Goal: Task Accomplishment & Management: Manage account settings

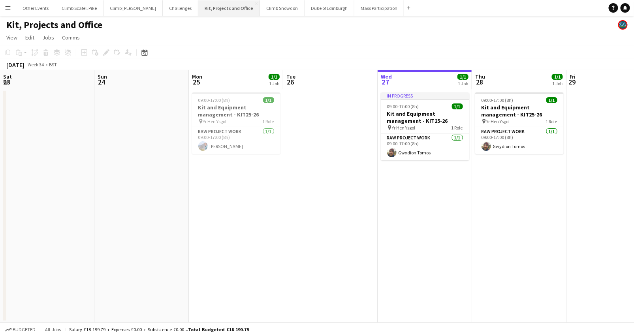
scroll to position [0, 181]
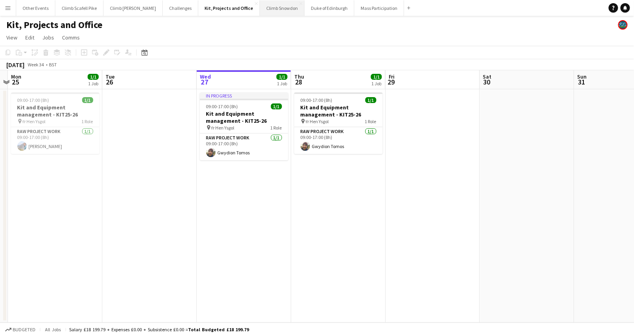
click at [260, 6] on button "Climb Snowdon Close" at bounding box center [282, 7] width 45 height 15
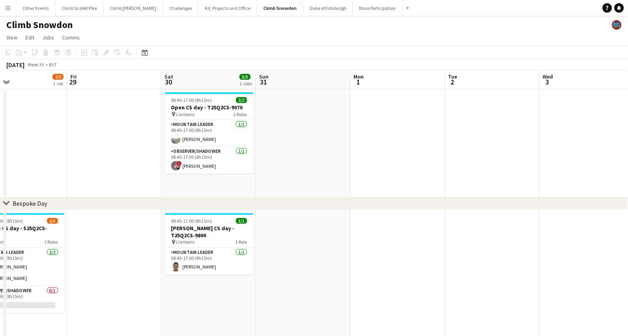
scroll to position [0, 217]
drag, startPoint x: 440, startPoint y: 211, endPoint x: 305, endPoint y: 222, distance: 134.9
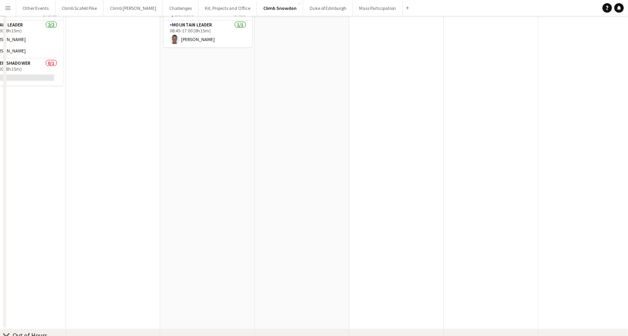
scroll to position [0, 0]
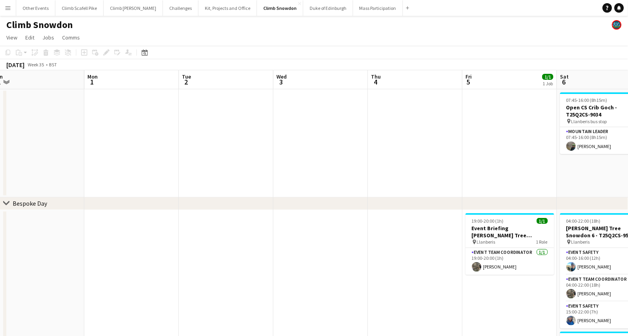
drag, startPoint x: 320, startPoint y: 186, endPoint x: 302, endPoint y: 187, distance: 18.2
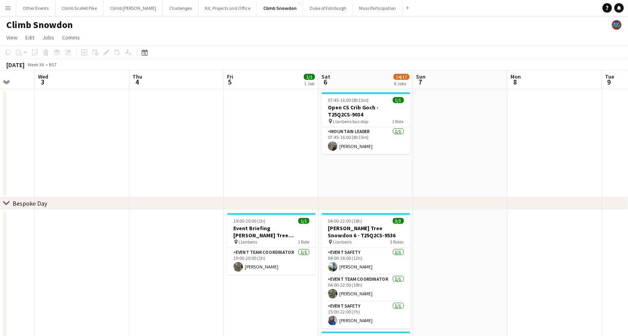
scroll to position [0, 254]
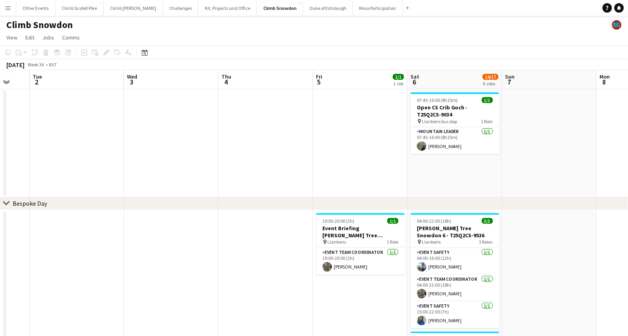
drag, startPoint x: 484, startPoint y: 162, endPoint x: 281, endPoint y: 168, distance: 203.6
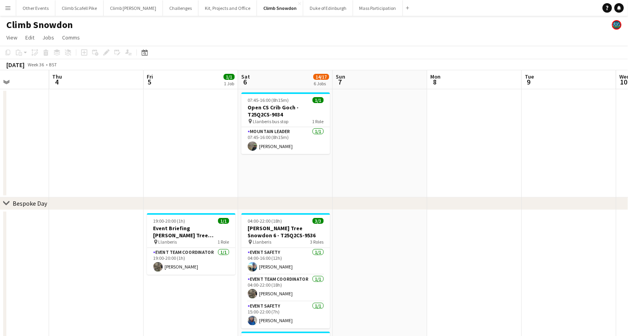
scroll to position [0, 260]
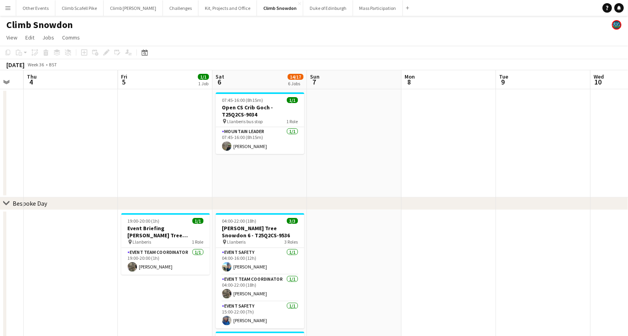
drag, startPoint x: 469, startPoint y: 165, endPoint x: 406, endPoint y: 169, distance: 62.6
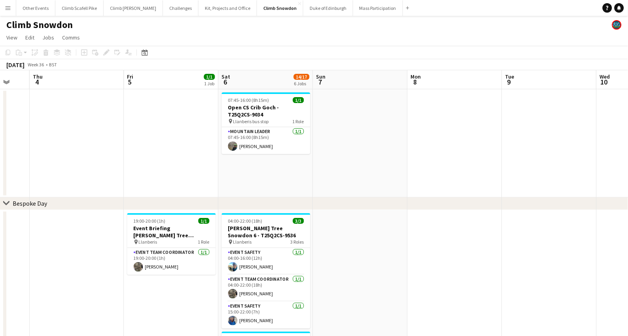
scroll to position [0, 252]
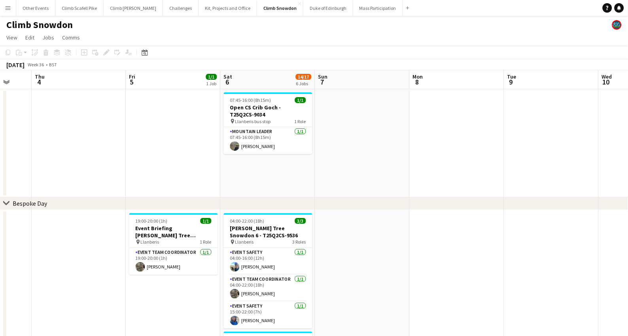
drag, startPoint x: 448, startPoint y: 151, endPoint x: 456, endPoint y: 151, distance: 7.9
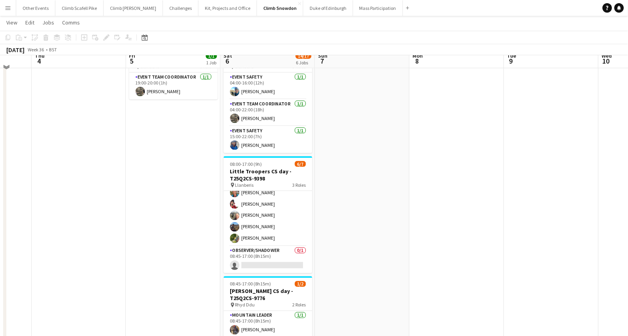
scroll to position [168, 0]
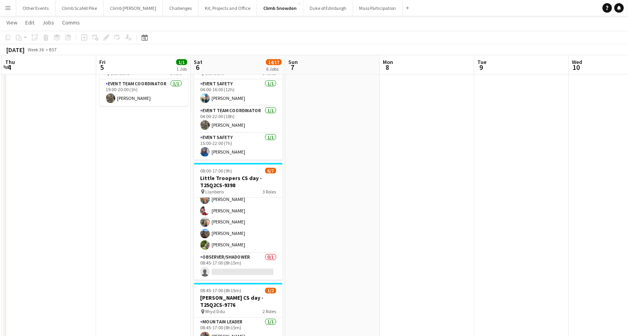
drag, startPoint x: 423, startPoint y: 204, endPoint x: 270, endPoint y: 211, distance: 153.5
click at [258, 210] on app-calendar-viewport "Mon 1 Tue 2 Wed 3 Thu 4 Fri 5 1/1 1 Job Sat 6 14/17 6 Jobs Sun 7 Mon 8 Tue 9 We…" at bounding box center [314, 225] width 628 height 724
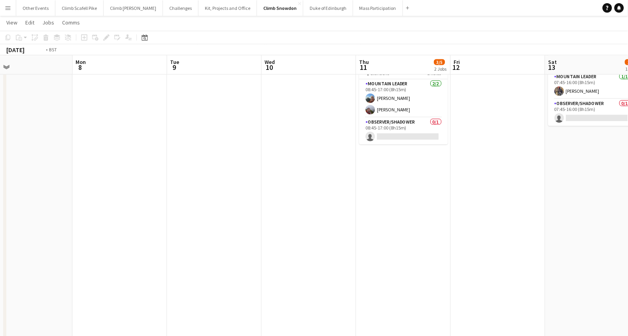
drag, startPoint x: 464, startPoint y: 191, endPoint x: 266, endPoint y: 213, distance: 199.2
click at [263, 214] on app-calendar-viewport "Thu 4 Fri 5 1/1 1 Job Sat 6 14/17 6 Jobs Sun 7 Mon 8 Tue 9 Wed 10 Thu 11 3/5 2 …" at bounding box center [314, 225] width 628 height 724
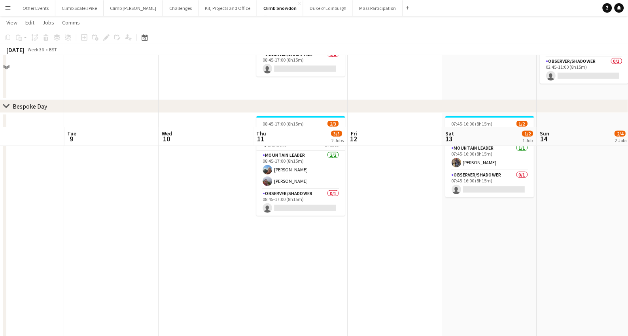
scroll to position [0, 0]
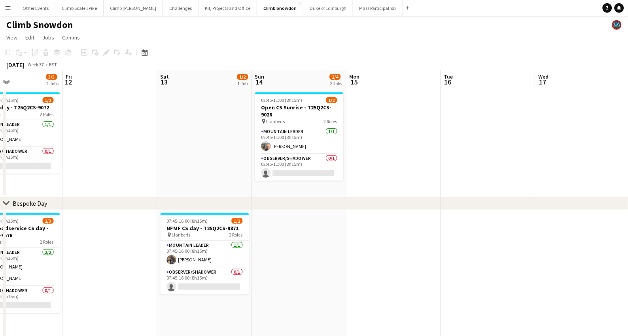
drag, startPoint x: 594, startPoint y: 237, endPoint x: 298, endPoint y: 256, distance: 296.2
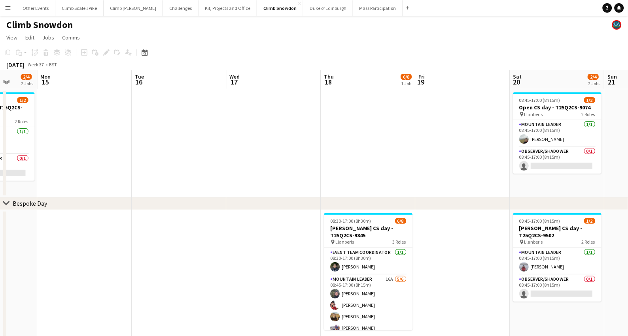
drag, startPoint x: 531, startPoint y: 237, endPoint x: 235, endPoint y: 264, distance: 297.2
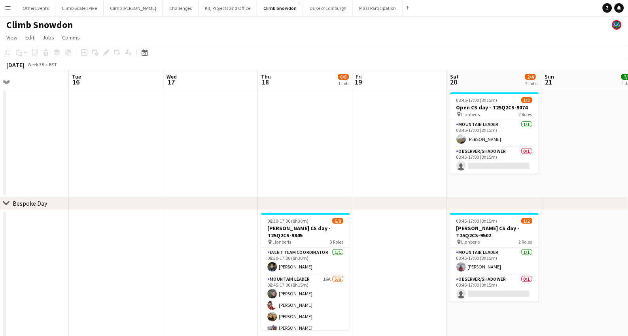
scroll to position [0, 326]
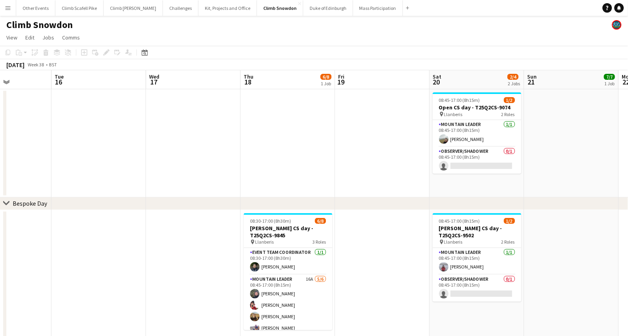
drag, startPoint x: 472, startPoint y: 248, endPoint x: 392, endPoint y: 249, distance: 80.2
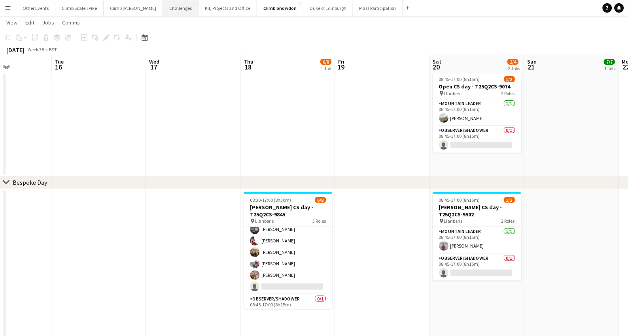
scroll to position [45, 0]
click at [81, 9] on button "Climb Scafell Pike Close" at bounding box center [79, 7] width 48 height 15
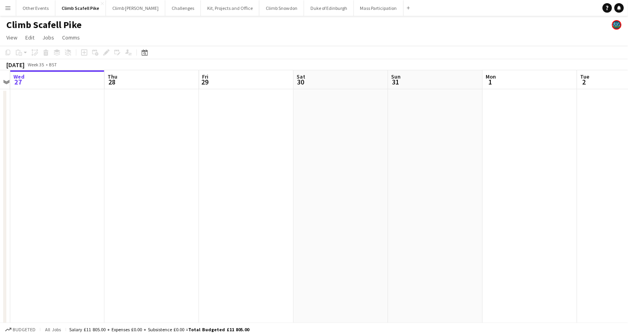
drag, startPoint x: 479, startPoint y: 219, endPoint x: 317, endPoint y: 209, distance: 161.9
click at [179, 215] on app-calendar-viewport "Sun 24 3/6 3 Jobs Mon 25 Tue 26 Wed 27 Thu 28 Fri 29 Sat 30 Sun 31 Mon 1 Tue 2 …" at bounding box center [314, 244] width 628 height 348
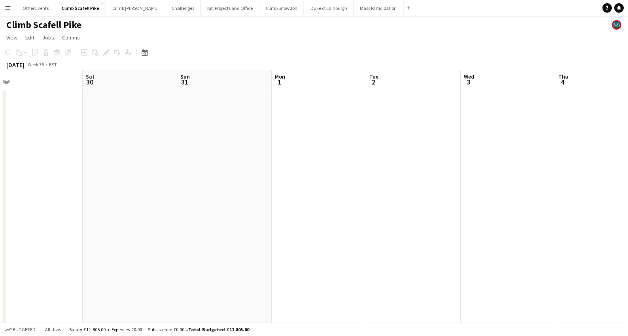
drag, startPoint x: 235, startPoint y: 211, endPoint x: 111, endPoint y: 214, distance: 124.1
click at [111, 214] on app-calendar-viewport "Tue 26 Wed 27 Thu 28 Fri 29 Sat 30 Sun 31 Mon 1 Tue 2 Wed 3 Thu 4 Fri 5 Sat 6" at bounding box center [314, 244] width 628 height 348
drag, startPoint x: 377, startPoint y: 189, endPoint x: 179, endPoint y: 207, distance: 199.2
click at [139, 202] on app-calendar-viewport "Sun 31 Mon 1 Tue 2 Wed 3 Thu 4 Fri 5 Sat 6 Sun 7 Mon 8 Tue 9 Wed 10 Thu 11" at bounding box center [314, 244] width 628 height 348
drag, startPoint x: 411, startPoint y: 205, endPoint x: 200, endPoint y: 221, distance: 210.9
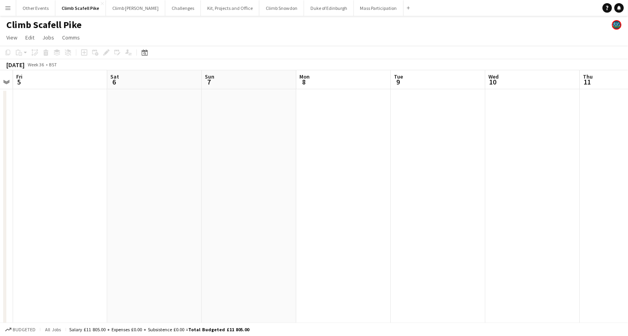
click at [195, 221] on app-calendar-viewport "Tue 2 Wed 3 Thu 4 Fri 5 Sat 6 Sun 7 Mon 8 Tue 9 Wed 10 Thu 11 Fri 12 1/3 1 Job …" at bounding box center [314, 244] width 628 height 348
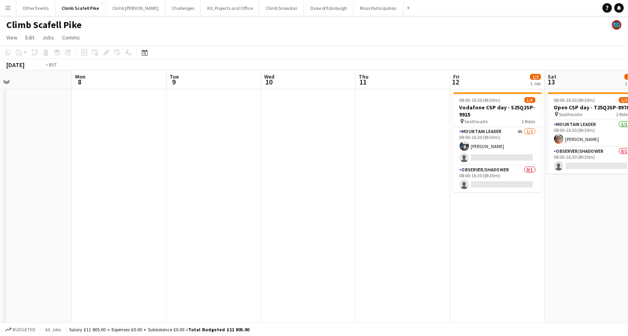
drag, startPoint x: 480, startPoint y: 203, endPoint x: 194, endPoint y: 229, distance: 286.5
click at [194, 229] on app-calendar-viewport "Thu 4 Fri 5 Sat 6 Sun 7 Mon 8 Tue 9 Wed 10 Thu 11 Fri 12 1/3 1 Job Sat 13 1/2 1…" at bounding box center [314, 244] width 628 height 348
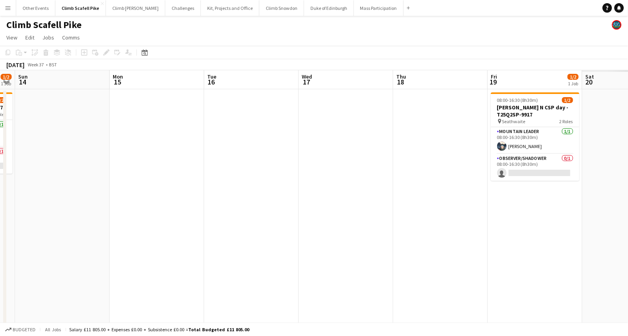
drag, startPoint x: 201, startPoint y: 256, endPoint x: 214, endPoint y: 258, distance: 13.2
click at [150, 259] on app-calendar-viewport "Wed 10 Thu 11 Fri 12 1/3 1 Job Sat 13 1/2 1 Job Sun 14 Mon 15 Tue 16 Wed 17 Thu…" at bounding box center [314, 244] width 628 height 348
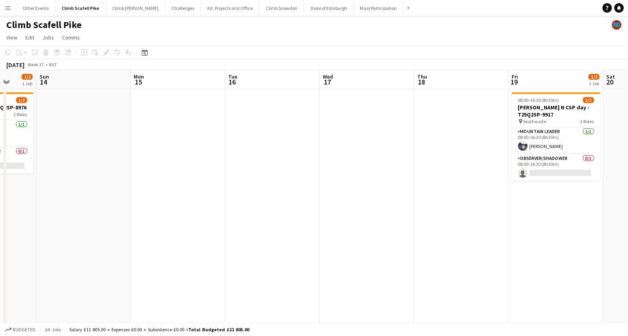
drag, startPoint x: 445, startPoint y: 247, endPoint x: 332, endPoint y: 239, distance: 113.3
click at [490, 237] on app-calendar-viewport "Thu 11 Fri 12 1/3 1 Job Sat 13 1/2 1 Job Sun 14 Mon 15 Tue 16 Wed 17 Thu 18 Fri…" at bounding box center [314, 286] width 628 height 432
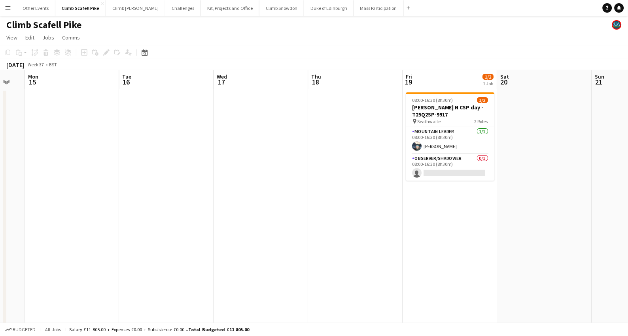
drag, startPoint x: 278, startPoint y: 248, endPoint x: 167, endPoint y: 261, distance: 111.8
click at [167, 261] on app-calendar-viewport "Fri 12 1/3 1 Job Sat 13 1/2 1 Job Sun 14 Mon 15 Tue 16 Wed 17 Thu 18 Fri 19 1/2…" at bounding box center [314, 286] width 628 height 432
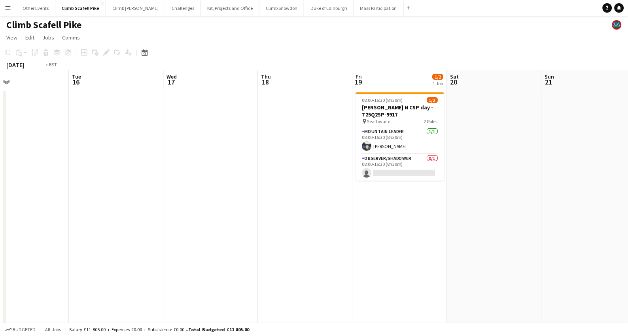
scroll to position [0, 335]
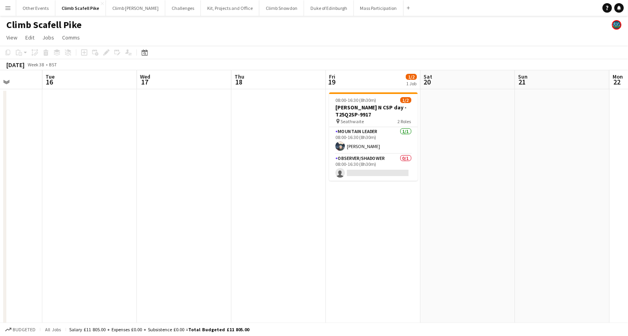
drag, startPoint x: 442, startPoint y: 254, endPoint x: 366, endPoint y: 262, distance: 77.1
click at [366, 262] on app-calendar-viewport "Fri 12 1/3 1 Job Sat 13 1/2 1 Job Sun 14 Mon 15 Tue 16 Wed 17 Thu 18 Fri 19 1/2…" at bounding box center [314, 286] width 628 height 432
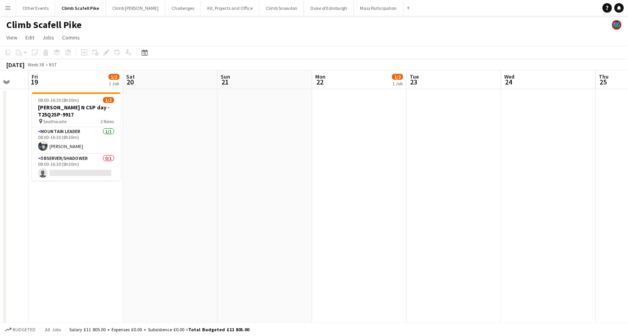
drag, startPoint x: 557, startPoint y: 227, endPoint x: 338, endPoint y: 235, distance: 218.7
click at [166, 228] on app-calendar-viewport "Mon 15 Tue 16 Wed 17 Thu 18 Fri 19 1/2 1 Job Sat 20 Sun 21 Mon 22 1/2 1 Job Tue…" at bounding box center [314, 286] width 628 height 432
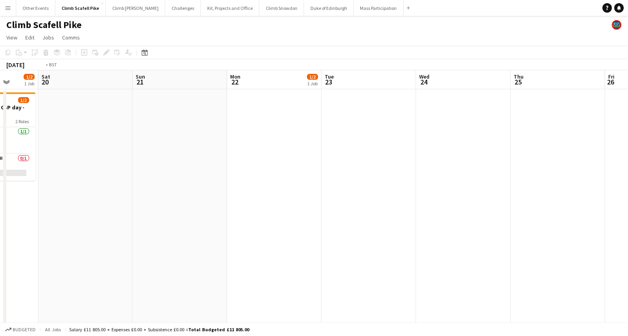
drag, startPoint x: 500, startPoint y: 231, endPoint x: 213, endPoint y: 231, distance: 286.5
click at [213, 230] on app-calendar-viewport "Wed 17 Thu 18 Fri 19 1/2 1 Job Sat 20 Sun 21 Mon 22 1/2 1 Job Tue 23 Wed 24 Thu…" at bounding box center [314, 286] width 628 height 432
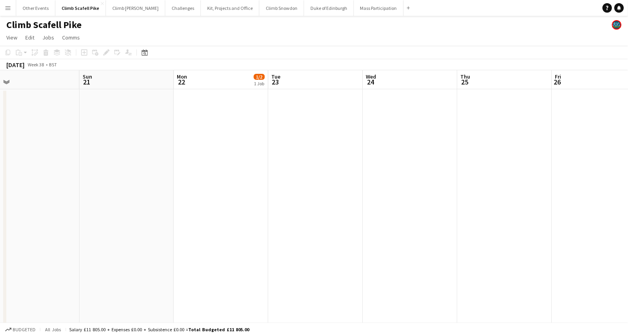
drag, startPoint x: 298, startPoint y: 247, endPoint x: 500, endPoint y: 248, distance: 201.9
click at [500, 248] on app-calendar-viewport "Thu 18 Fri 19 1/2 1 Job Sat 20 Sun 21 Mon 22 1/2 1 Job Tue 23 Wed 24 Thu 25 Fri…" at bounding box center [314, 286] width 628 height 432
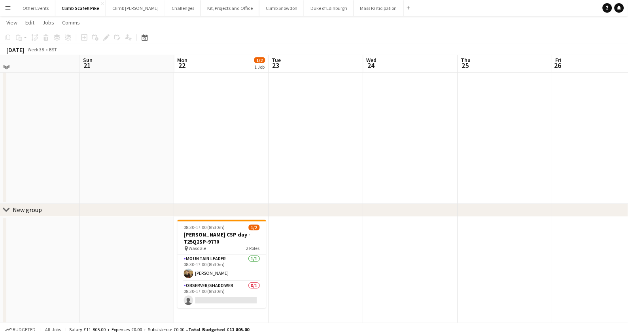
scroll to position [179, 0]
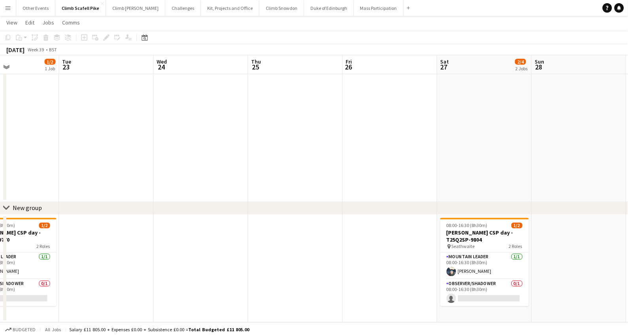
drag, startPoint x: 474, startPoint y: 283, endPoint x: 302, endPoint y: 268, distance: 172.9
click at [268, 278] on app-calendar-viewport "Fri 19 1/2 1 Job Sat 20 Sun 21 Mon 22 1/2 1 Job Tue 23 Wed 24 Thu 25 Fri 26 Sat…" at bounding box center [314, 87] width 628 height 471
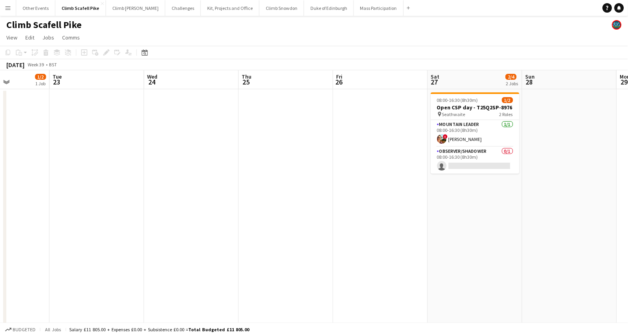
scroll to position [0, 297]
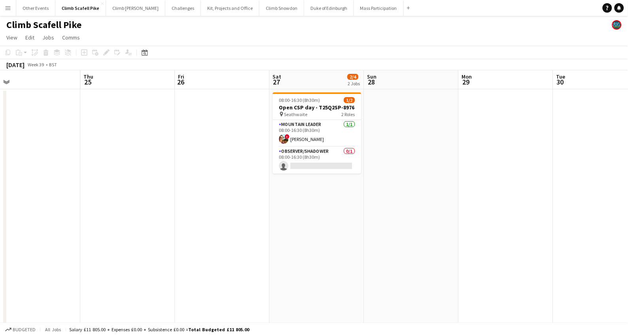
drag, startPoint x: 399, startPoint y: 245, endPoint x: 381, endPoint y: 246, distance: 17.8
click at [381, 246] on app-calendar-viewport "Sun 21 Mon 22 1/2 1 Job Tue 23 Wed 24 Thu 25 Fri 26 Sat 27 2/4 2 Jobs Sun 28 Mo…" at bounding box center [314, 286] width 628 height 432
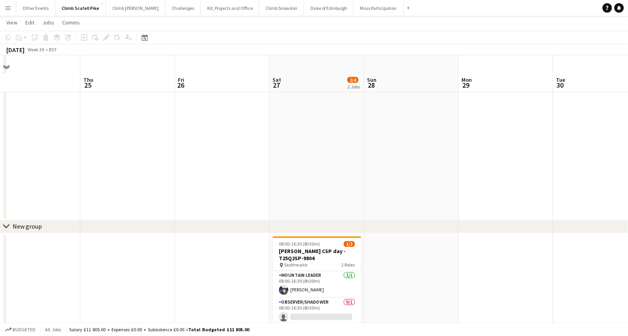
scroll to position [0, 0]
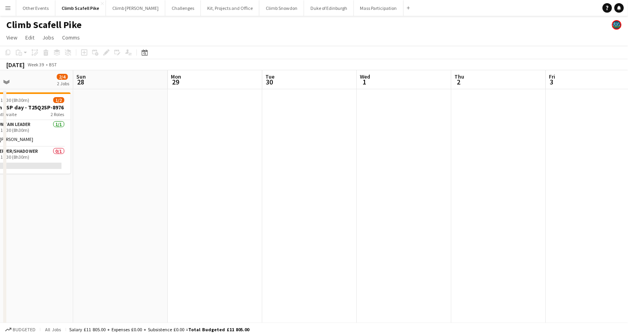
drag, startPoint x: 399, startPoint y: 233, endPoint x: 253, endPoint y: 242, distance: 146.1
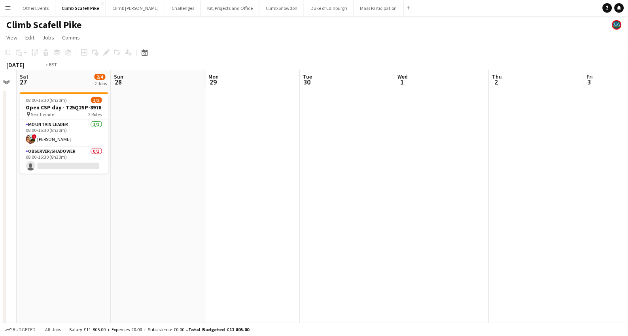
drag, startPoint x: 516, startPoint y: 240, endPoint x: 443, endPoint y: 241, distance: 72.7
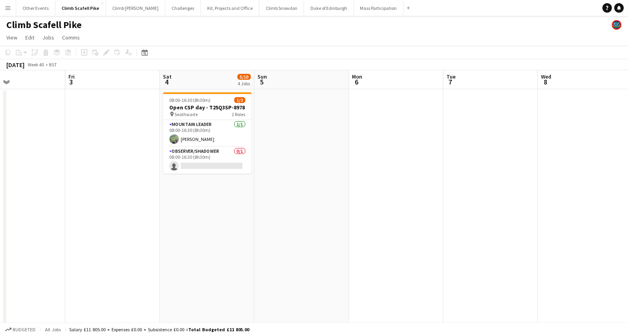
scroll to position [0, 226]
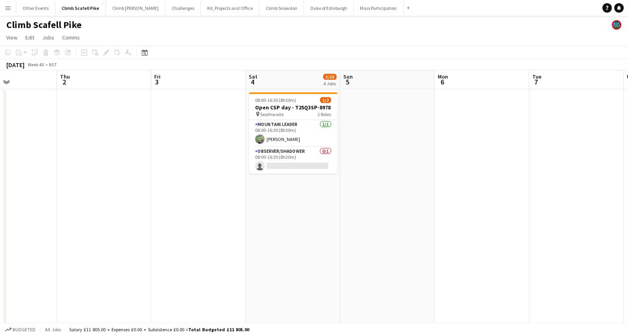
drag, startPoint x: 430, startPoint y: 241, endPoint x: 327, endPoint y: 247, distance: 103.7
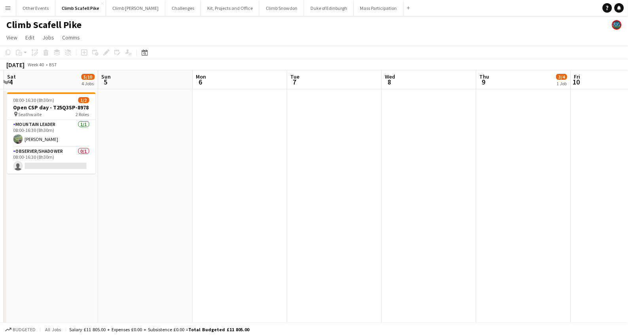
drag, startPoint x: 313, startPoint y: 242, endPoint x: 300, endPoint y: 243, distance: 13.9
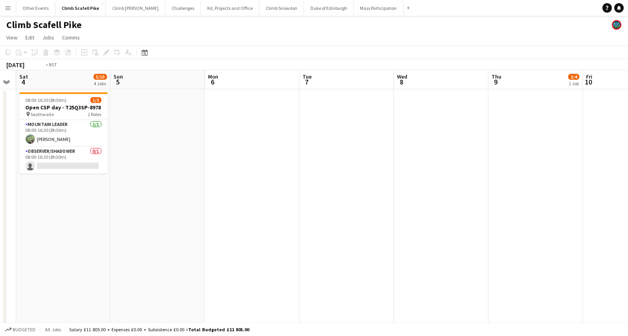
drag, startPoint x: 469, startPoint y: 237, endPoint x: 225, endPoint y: 241, distance: 244.6
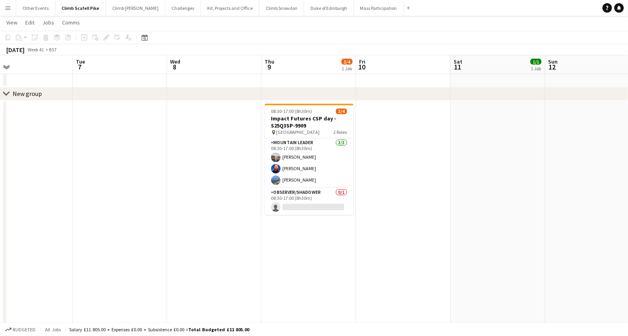
scroll to position [0, 190]
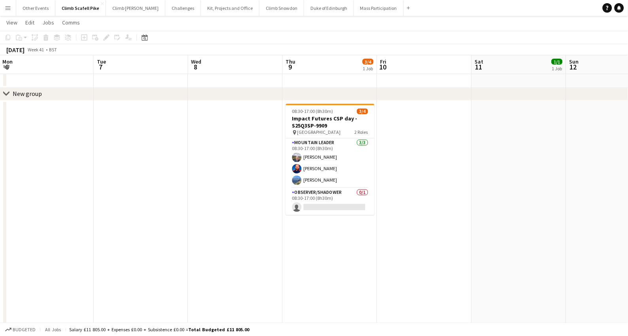
drag, startPoint x: 356, startPoint y: 234, endPoint x: 433, endPoint y: 234, distance: 77.1
click at [433, 234] on app-calendar-viewport "Sat 4 5/10 4 Jobs Sun 5 Mon 6 Tue 7 Wed 8 Thu 9 3/4 1 Job Fri 10 Sat 11 1/1 1 J…" at bounding box center [314, 77] width 628 height 678
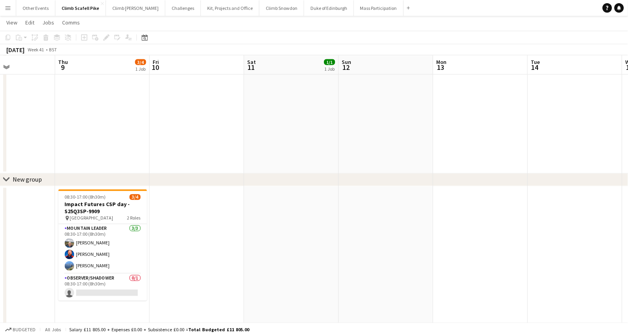
scroll to position [0, 298]
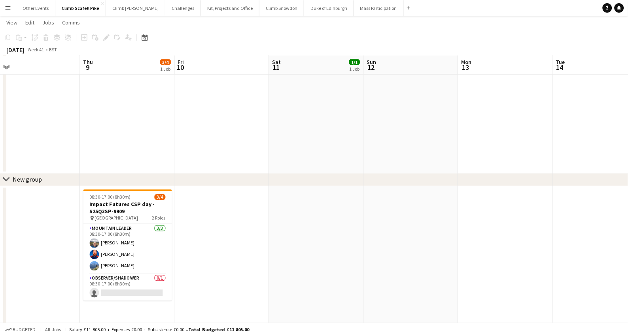
drag, startPoint x: 316, startPoint y: 170, endPoint x: 275, endPoint y: 177, distance: 41.5
click at [275, 177] on div "chevron-right New group Sun 5 Mon 6 Tue 7 Wed 8 Thu 9 3/4 1 Job Fri 10 Sat 11 1…" at bounding box center [314, 162] width 628 height 678
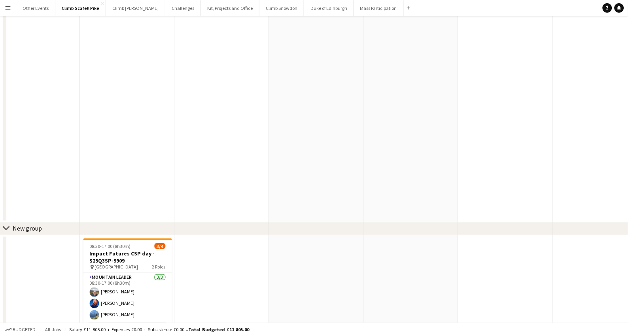
scroll to position [0, 0]
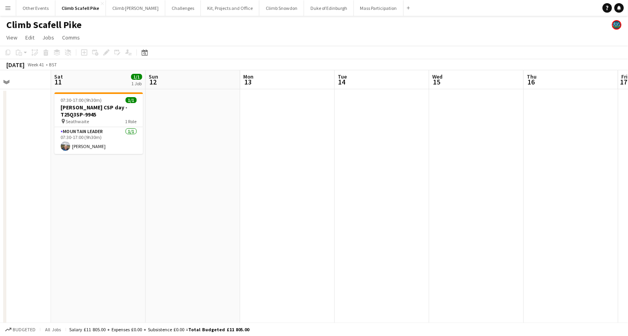
drag, startPoint x: 407, startPoint y: 219, endPoint x: 253, endPoint y: 235, distance: 154.1
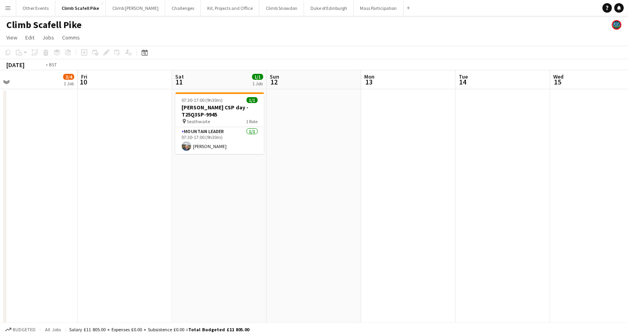
drag, startPoint x: 219, startPoint y: 254, endPoint x: 228, endPoint y: 257, distance: 9.6
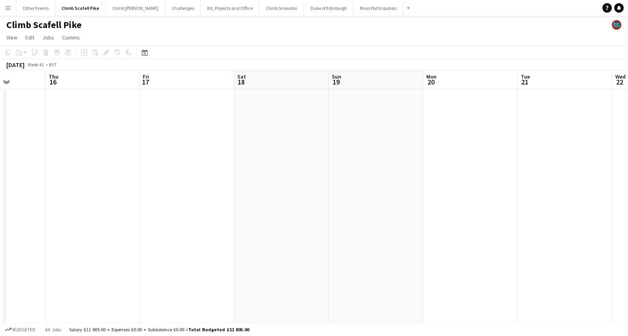
drag, startPoint x: 461, startPoint y: 248, endPoint x: 278, endPoint y: 255, distance: 182.7
drag, startPoint x: 339, startPoint y: 254, endPoint x: 222, endPoint y: 258, distance: 117.0
drag, startPoint x: 356, startPoint y: 249, endPoint x: 475, endPoint y: 243, distance: 118.7
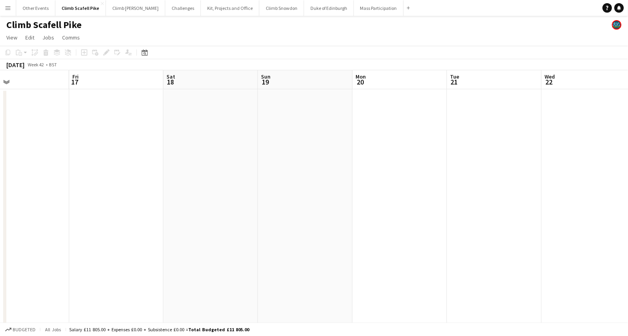
drag, startPoint x: 460, startPoint y: 249, endPoint x: 467, endPoint y: 246, distance: 7.3
drag, startPoint x: 243, startPoint y: 251, endPoint x: 472, endPoint y: 253, distance: 229.2
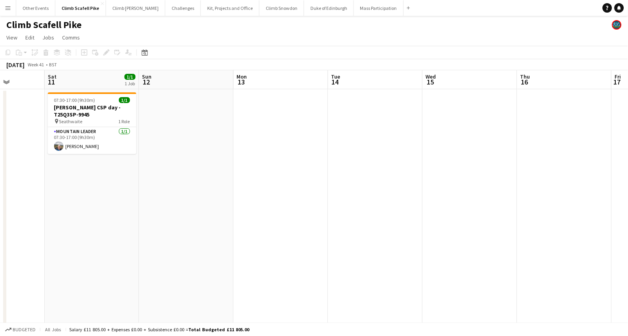
scroll to position [0, 226]
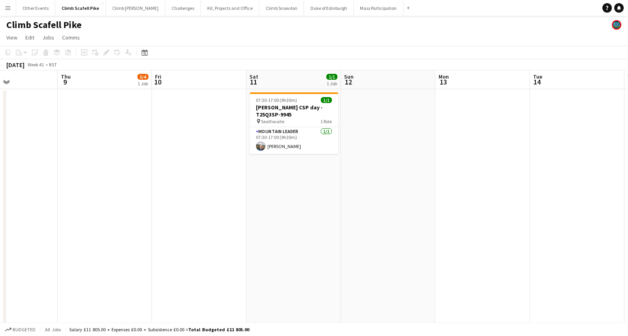
drag, startPoint x: 203, startPoint y: 250, endPoint x: 387, endPoint y: 255, distance: 184.2
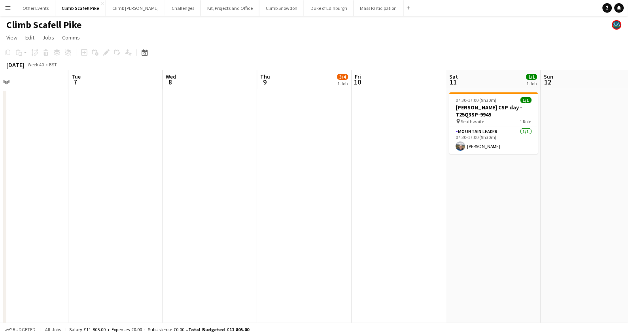
scroll to position [0, 175]
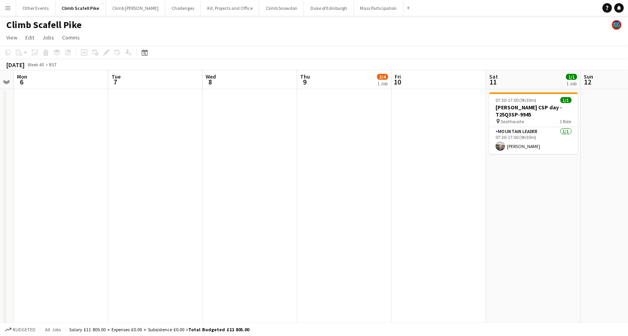
drag, startPoint x: 230, startPoint y: 256, endPoint x: 470, endPoint y: 255, distance: 239.5
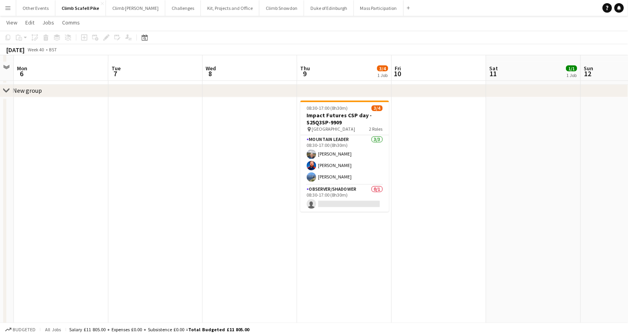
scroll to position [0, 0]
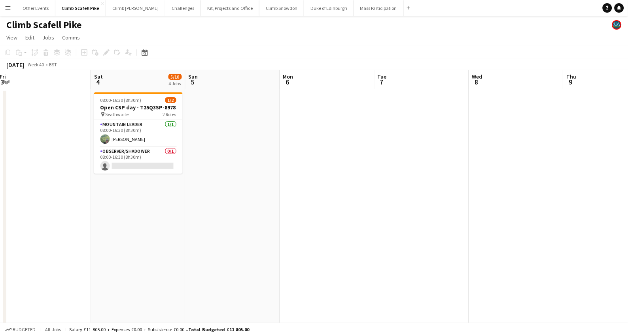
drag, startPoint x: 373, startPoint y: 245, endPoint x: 468, endPoint y: 245, distance: 94.8
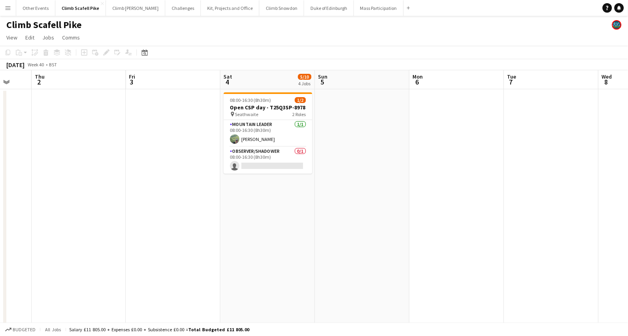
scroll to position [0, 251]
drag, startPoint x: 218, startPoint y: 247, endPoint x: 348, endPoint y: 247, distance: 130.0
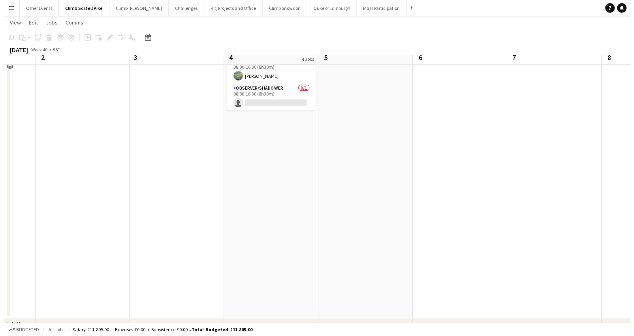
scroll to position [0, 0]
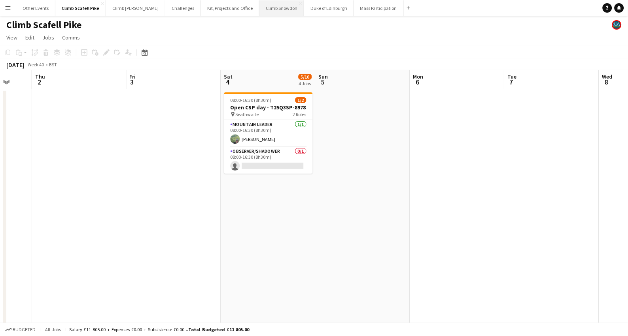
click at [259, 10] on button "Climb Snowdon Close" at bounding box center [281, 7] width 45 height 15
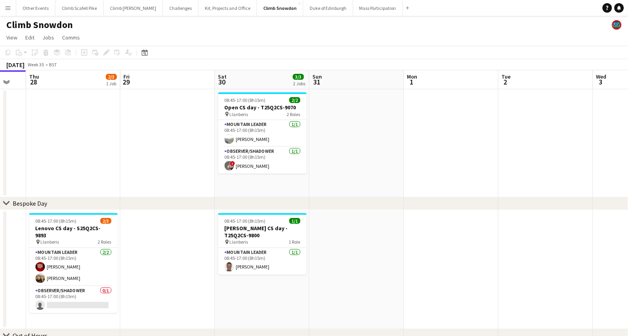
drag, startPoint x: 518, startPoint y: 275, endPoint x: 294, endPoint y: 278, distance: 223.7
click at [294, 278] on app-calendar-viewport "Mon 25 Tue 26 Wed 27 Thu 28 2/3 1 Job Fri 29 Sat 30 3/3 2 Jobs Sun 31 Mon 1 Tue…" at bounding box center [314, 218] width 628 height 296
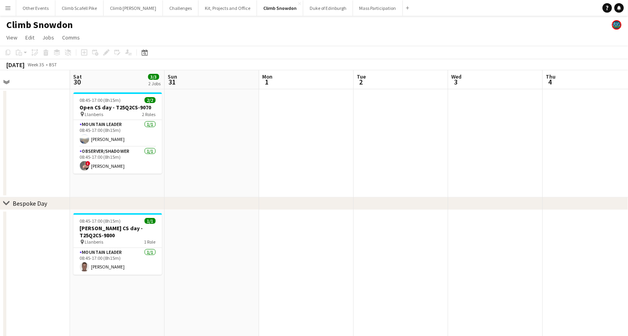
drag, startPoint x: 318, startPoint y: 261, endPoint x: 232, endPoint y: 279, distance: 88.0
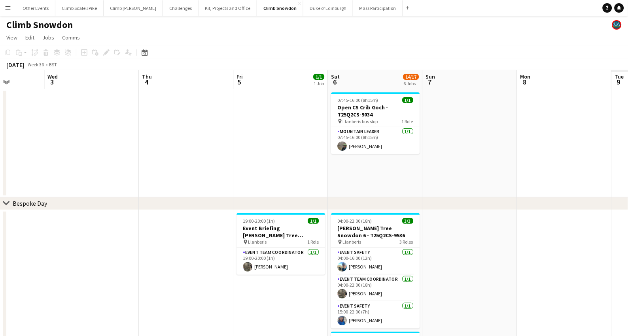
drag, startPoint x: 411, startPoint y: 268, endPoint x: 156, endPoint y: 279, distance: 255.5
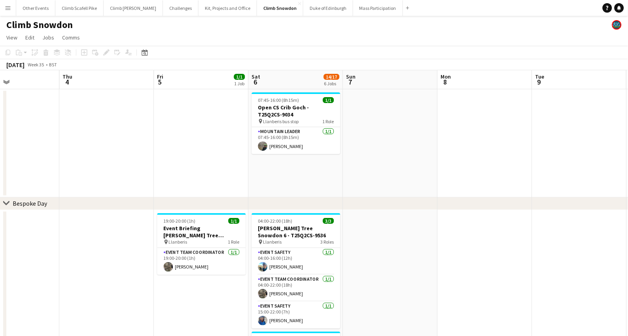
drag, startPoint x: 329, startPoint y: 264, endPoint x: 162, endPoint y: 275, distance: 167.5
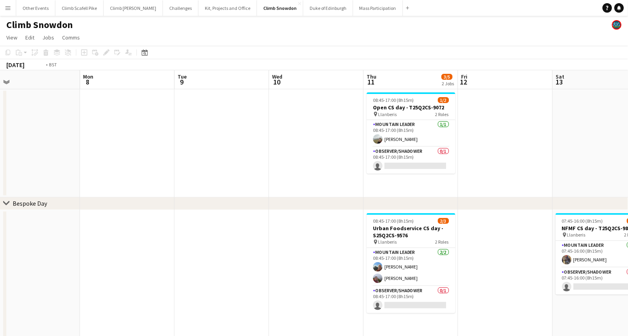
drag, startPoint x: 419, startPoint y: 274, endPoint x: 355, endPoint y: 276, distance: 64.0
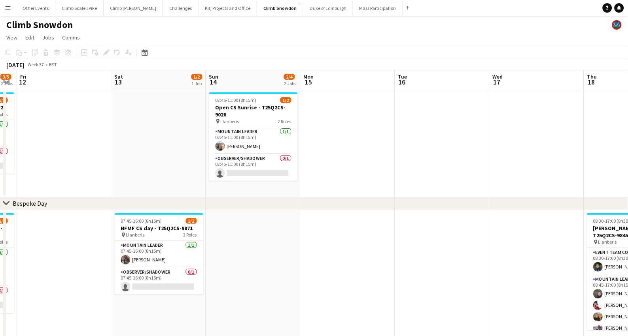
scroll to position [0, 267]
drag, startPoint x: 393, startPoint y: 269, endPoint x: 220, endPoint y: 278, distance: 172.9
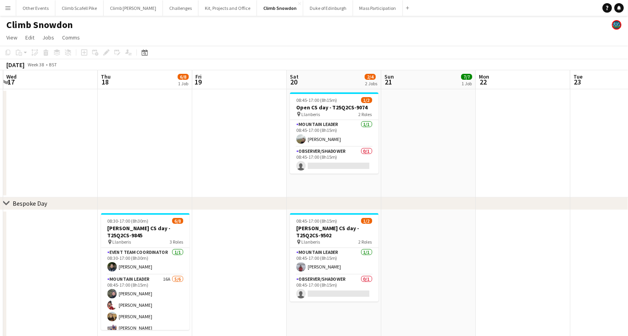
scroll to position [0, 250]
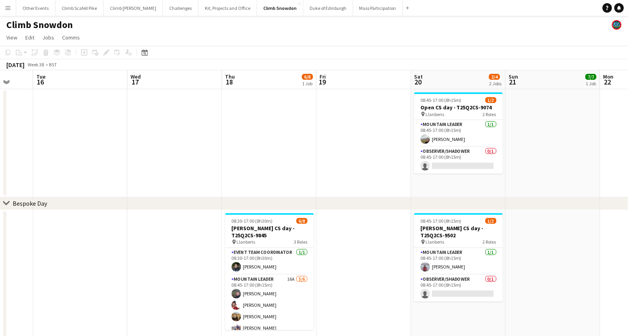
drag, startPoint x: 359, startPoint y: 268, endPoint x: 198, endPoint y: 275, distance: 161.8
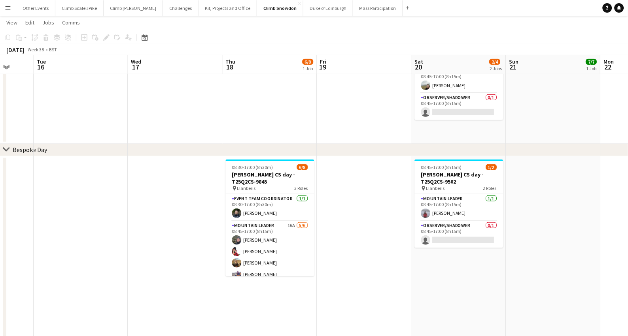
scroll to position [0, 290]
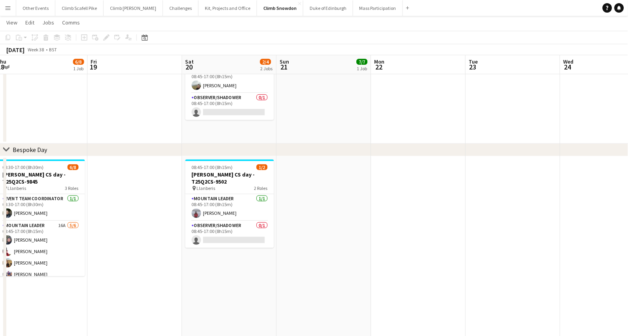
drag, startPoint x: 408, startPoint y: 269, endPoint x: 270, endPoint y: 276, distance: 138.5
click at [270, 276] on app-calendar-viewport "Mon 15 Tue 16 Wed 17 Thu 18 6/8 1 Job Fri 19 Sat 20 2/4 2 Jobs Sun 21 7/7 1 Job…" at bounding box center [314, 340] width 628 height 724
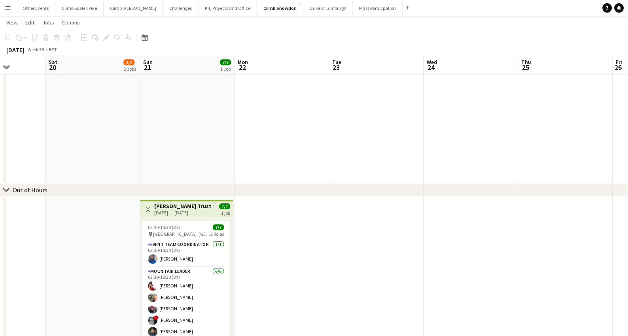
scroll to position [0, 332]
drag, startPoint x: 472, startPoint y: 258, endPoint x: 335, endPoint y: 269, distance: 137.2
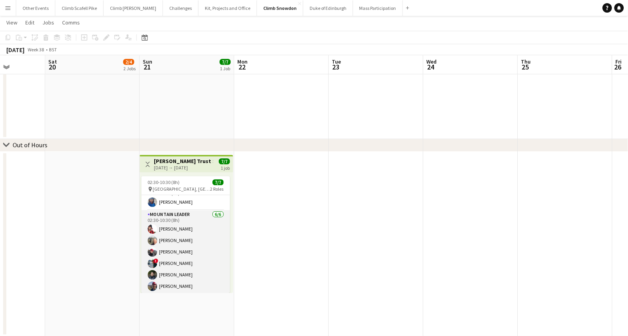
scroll to position [13, 0]
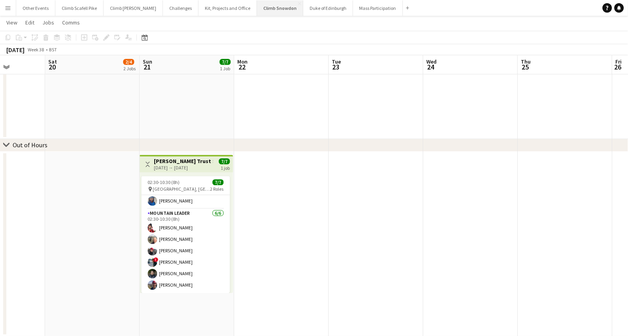
click at [258, 8] on button "Climb Snowdon Close" at bounding box center [280, 7] width 46 height 15
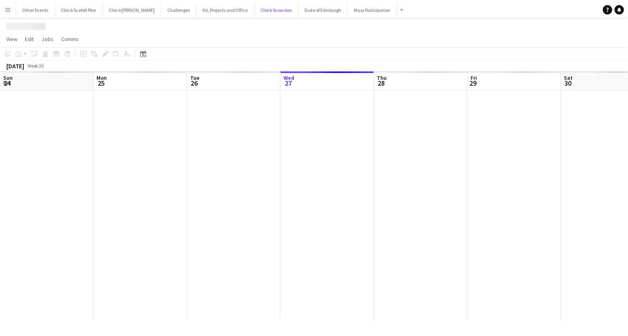
scroll to position [0, 188]
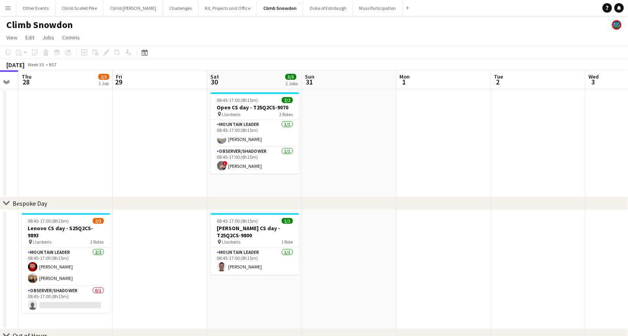
drag, startPoint x: 552, startPoint y: 266, endPoint x: 432, endPoint y: 273, distance: 119.5
click at [292, 284] on app-calendar-viewport "Mon 25 Tue 26 Wed 27 Thu 28 2/3 1 Job Fri 29 Sat 30 3/3 2 Jobs Sun 31 Mon 1 Tue…" at bounding box center [314, 218] width 628 height 296
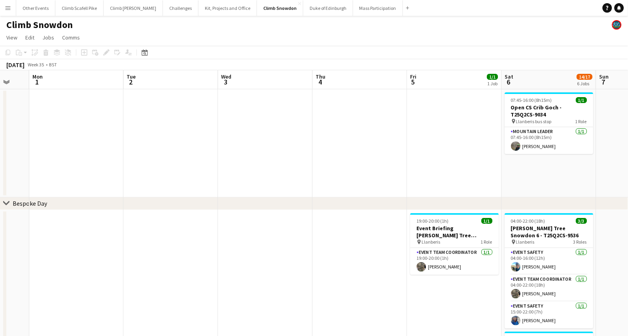
drag, startPoint x: 453, startPoint y: 261, endPoint x: 226, endPoint y: 264, distance: 226.8
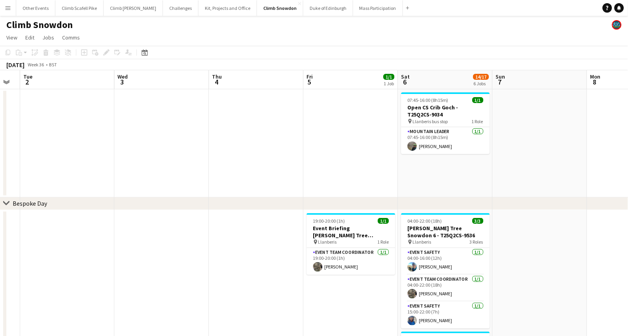
scroll to position [0, 342]
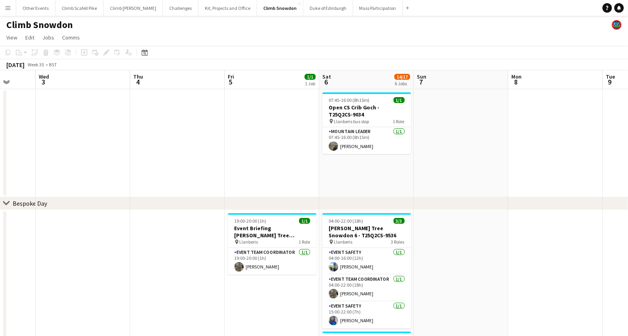
drag, startPoint x: 604, startPoint y: 245, endPoint x: 422, endPoint y: 245, distance: 182.2
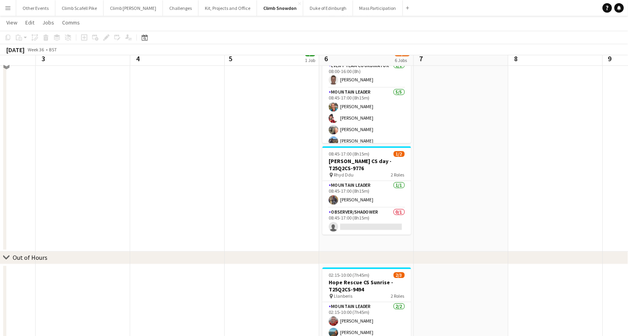
scroll to position [418, 0]
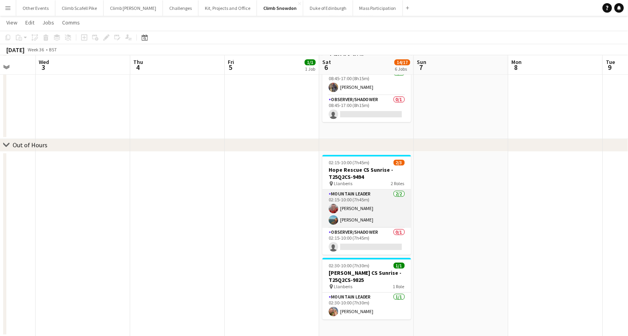
click at [384, 198] on app-card-role "Mountain Leader [DATE] 02:15-10:00 (7h45m) [PERSON_NAME] [PERSON_NAME]" at bounding box center [366, 209] width 89 height 38
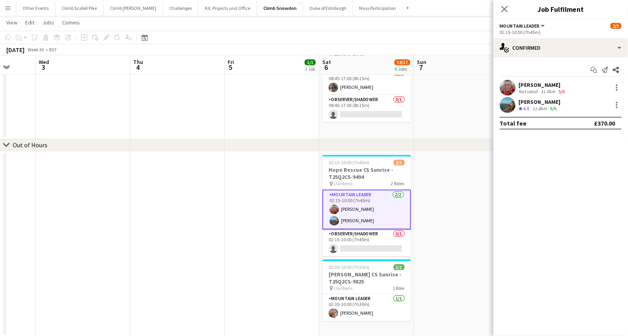
click at [509, 87] on app-user-avatar at bounding box center [507, 88] width 16 height 16
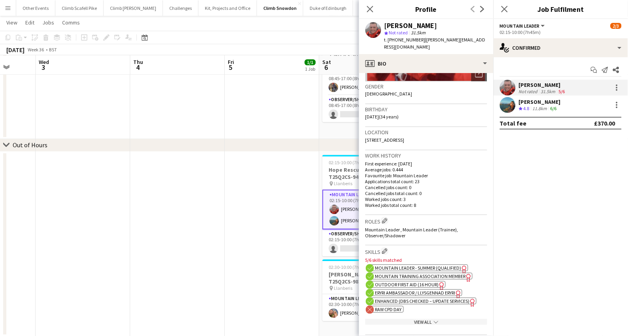
scroll to position [270, 0]
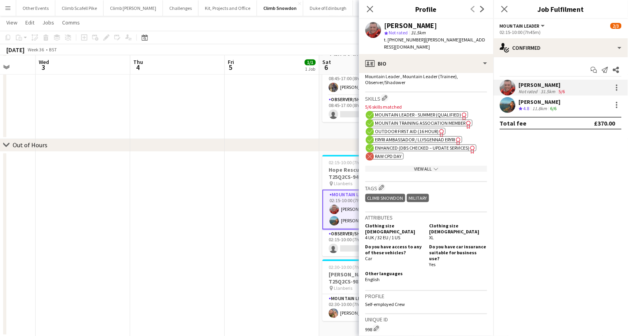
click at [509, 106] on app-user-avatar at bounding box center [507, 105] width 16 height 16
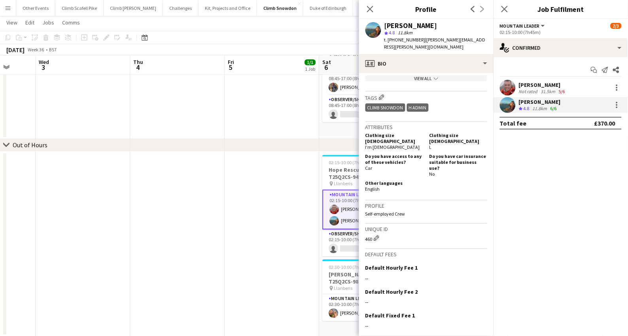
scroll to position [384, 0]
drag, startPoint x: 266, startPoint y: 215, endPoint x: 277, endPoint y: 220, distance: 11.8
click at [266, 215] on app-date-cell at bounding box center [272, 244] width 94 height 185
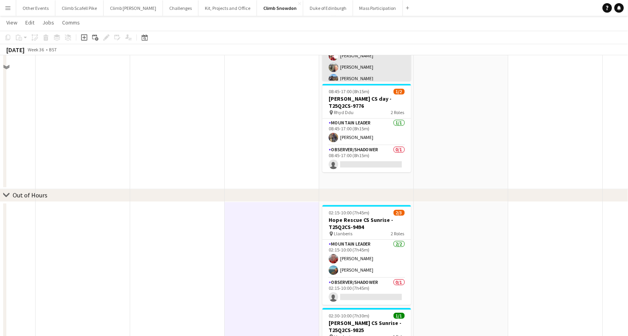
scroll to position [255, 0]
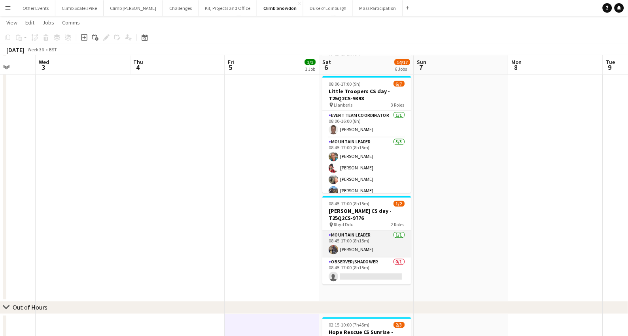
click at [338, 251] on app-card-role "Mountain Leader [DATE] 08:45-17:00 (8h15m) [PERSON_NAME]" at bounding box center [366, 244] width 89 height 27
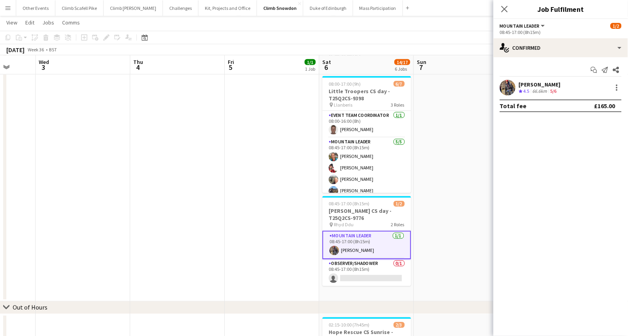
click at [508, 95] on app-user-avatar at bounding box center [507, 88] width 16 height 16
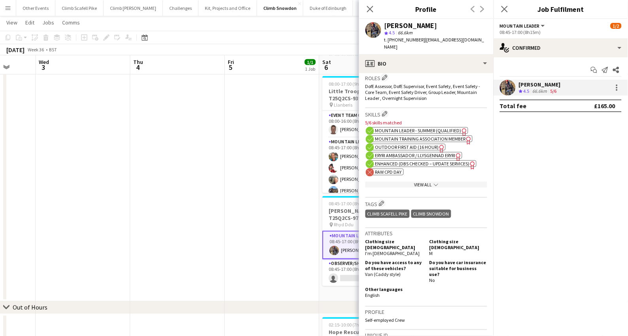
scroll to position [305, 0]
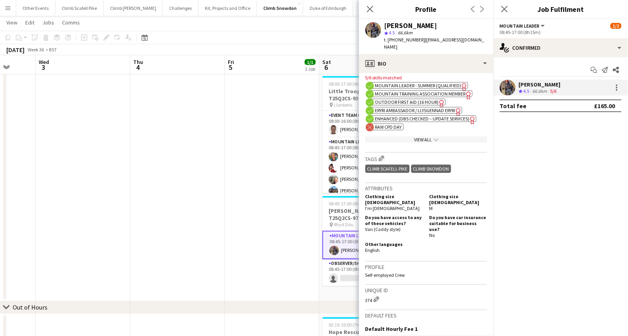
click at [287, 224] on app-date-cell "19:00-20:00 (1h) 1/1 Event Briefing [PERSON_NAME] Tree Snowdon 6 - T25Q2CS-9536…" at bounding box center [272, 128] width 94 height 347
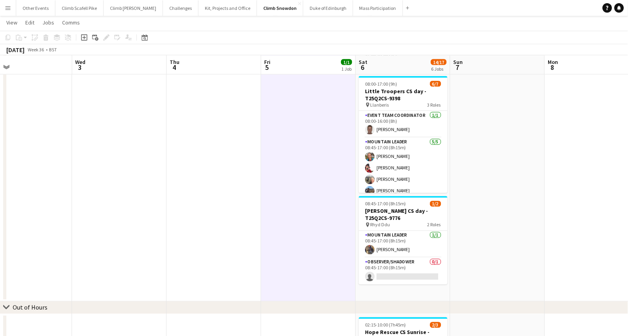
drag, startPoint x: 464, startPoint y: 206, endPoint x: 405, endPoint y: 211, distance: 58.7
click at [405, 211] on app-calendar-viewport "Sat 30 3/3 2 Jobs Sun 31 Mon 1 Tue 2 Wed 3 Thu 4 Fri 5 1/1 1 Job Sat 6 14/17 6 …" at bounding box center [314, 138] width 628 height 724
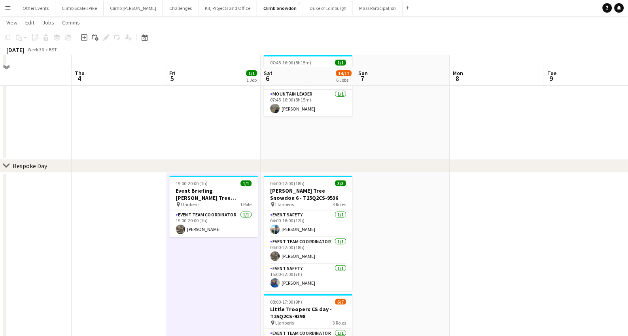
scroll to position [0, 0]
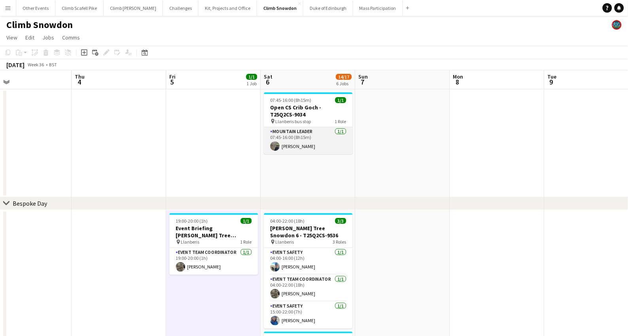
click at [276, 144] on app-user-avatar at bounding box center [274, 145] width 9 height 9
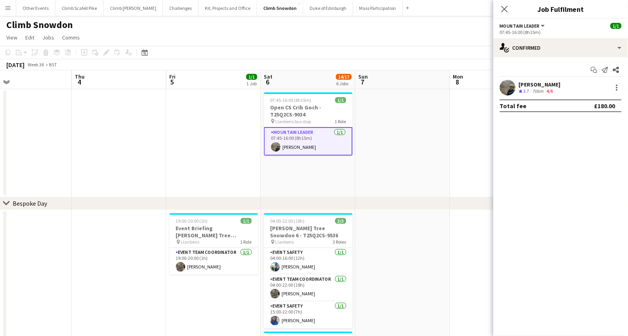
click at [503, 94] on app-user-avatar at bounding box center [507, 88] width 16 height 16
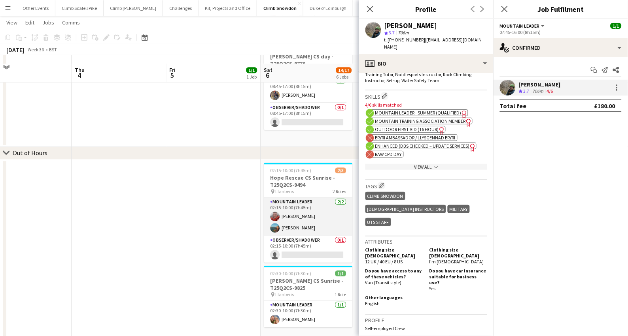
scroll to position [418, 0]
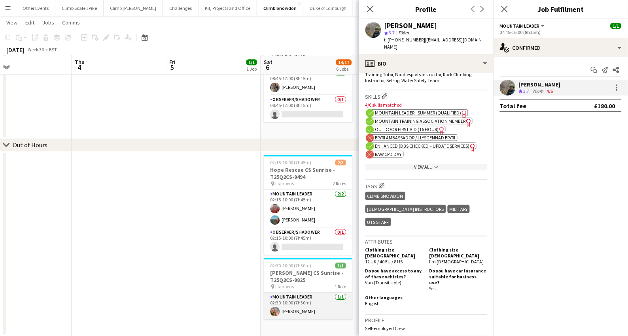
click at [303, 308] on app-card-role "Mountain Leader [DATE] 02:30-10:00 (7h30m) [PERSON_NAME]" at bounding box center [308, 306] width 89 height 27
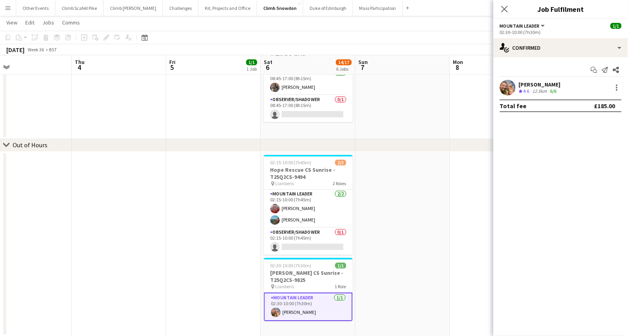
click at [510, 89] on app-user-avatar at bounding box center [507, 88] width 16 height 16
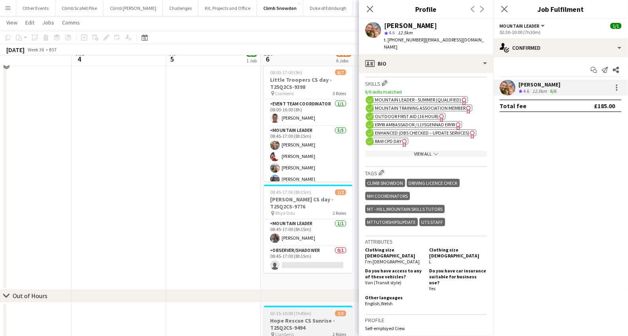
scroll to position [258, 0]
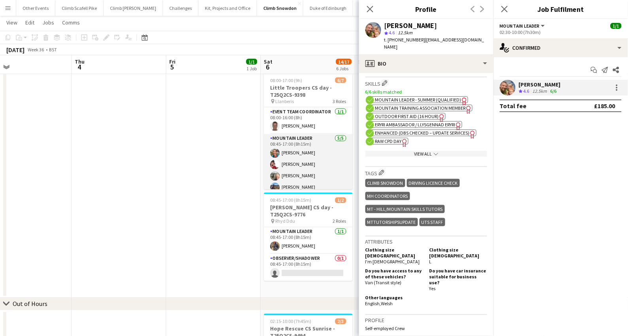
click at [307, 135] on app-card-role "Mountain Leader [DATE] 08:45-17:00 (8h15m) [PERSON_NAME] [PERSON_NAME] [PERSON_…" at bounding box center [308, 170] width 89 height 73
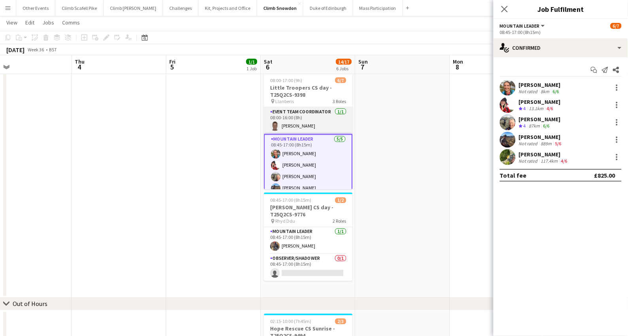
click at [311, 120] on app-card-role "Event Team Coordinator [DATE] 08:00-16:00 (8h) [PERSON_NAME]" at bounding box center [308, 120] width 89 height 27
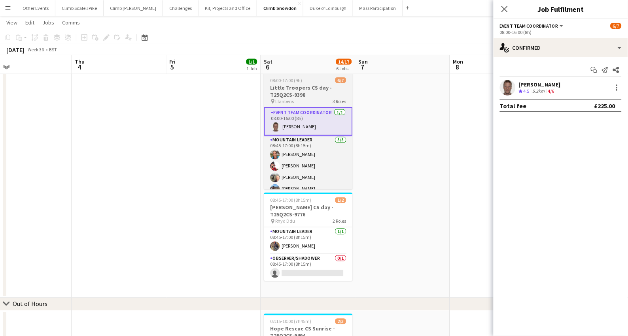
click at [307, 95] on h3 "Little Troopers CS day - T25Q2CS-9398" at bounding box center [308, 91] width 89 height 14
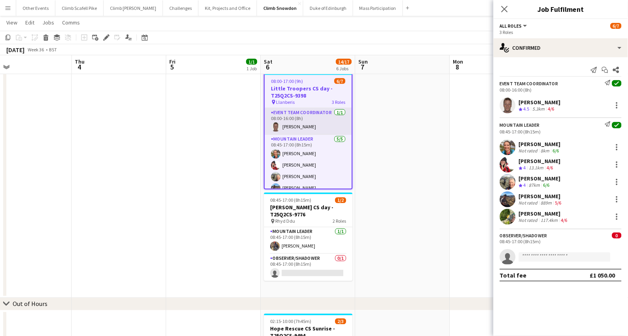
scroll to position [13, 0]
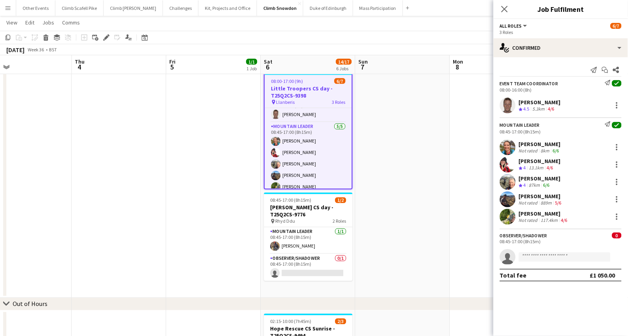
click at [505, 105] on app-user-avatar at bounding box center [507, 106] width 16 height 16
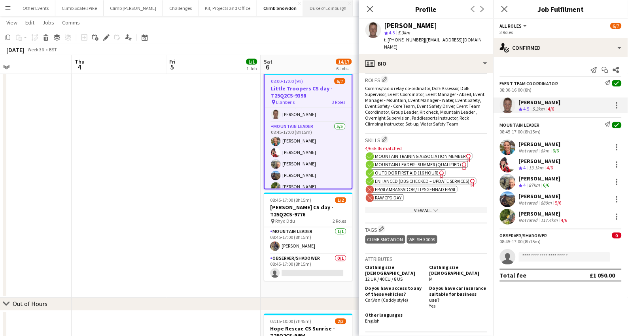
scroll to position [274, 0]
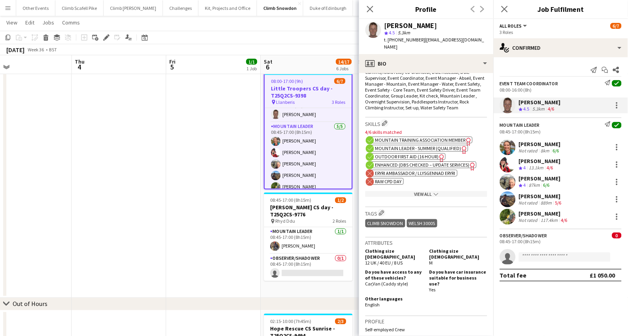
click at [503, 149] on app-user-avatar at bounding box center [507, 147] width 16 height 16
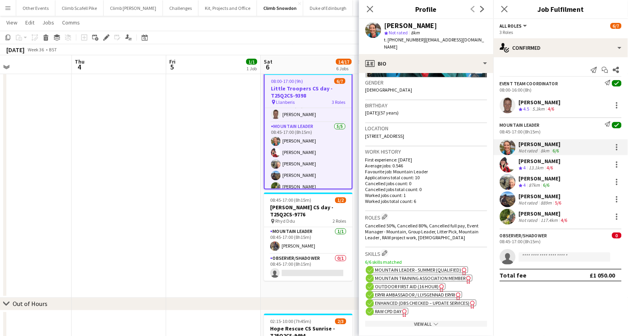
scroll to position [307, 0]
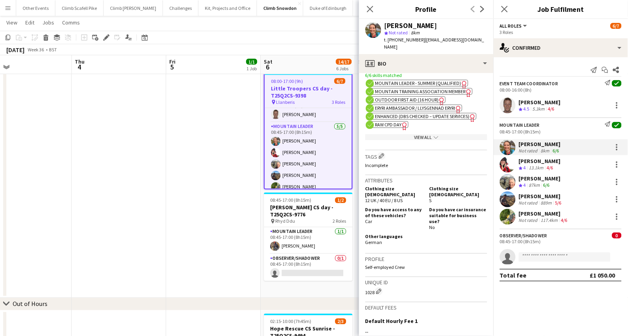
click at [502, 167] on app-user-avatar at bounding box center [507, 165] width 16 height 16
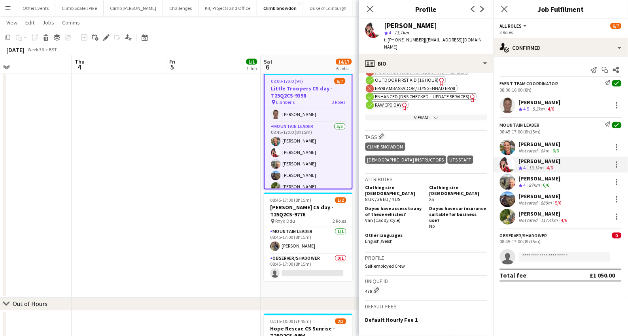
scroll to position [339, 0]
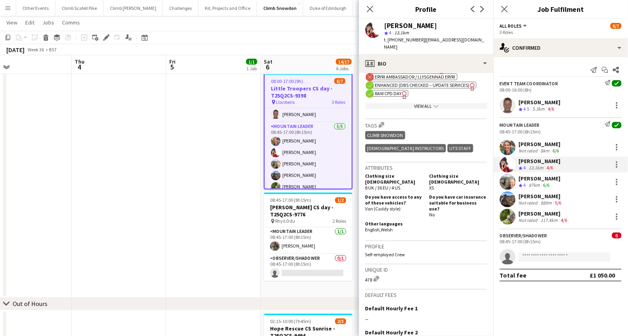
click at [513, 179] on app-user-avatar at bounding box center [507, 182] width 16 height 16
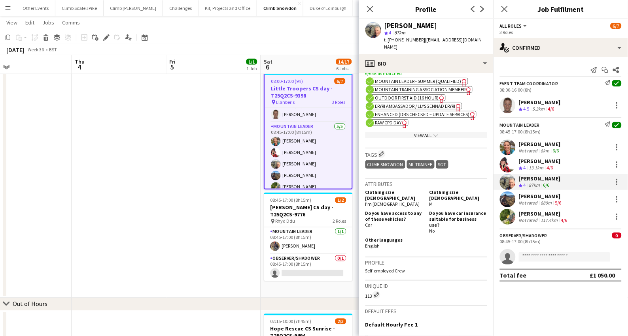
scroll to position [311, 0]
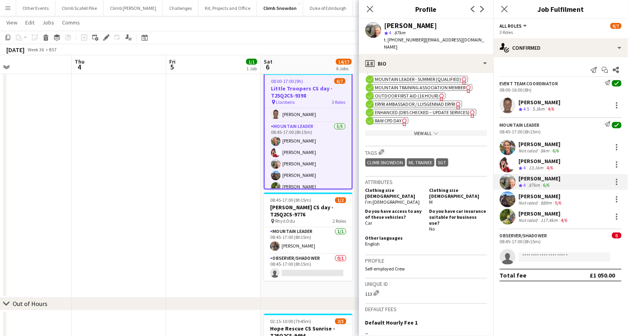
click at [506, 199] on app-user-avatar at bounding box center [507, 200] width 16 height 16
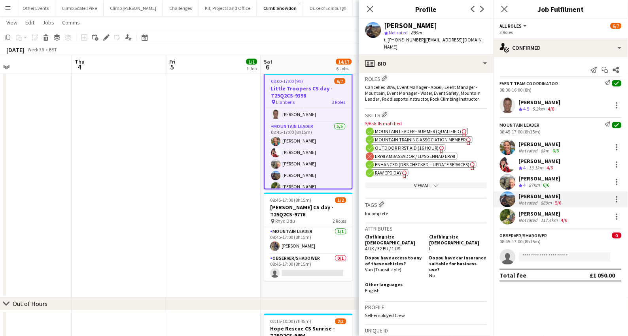
scroll to position [309, 0]
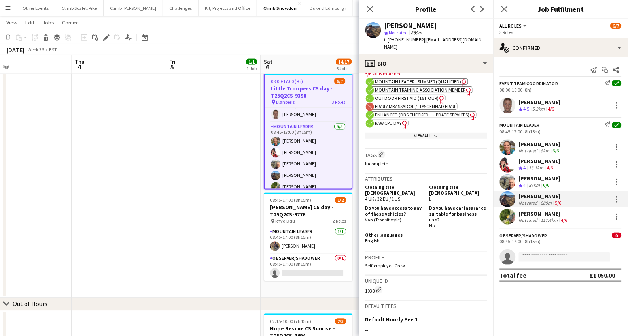
click at [509, 219] on app-user-avatar at bounding box center [507, 217] width 16 height 16
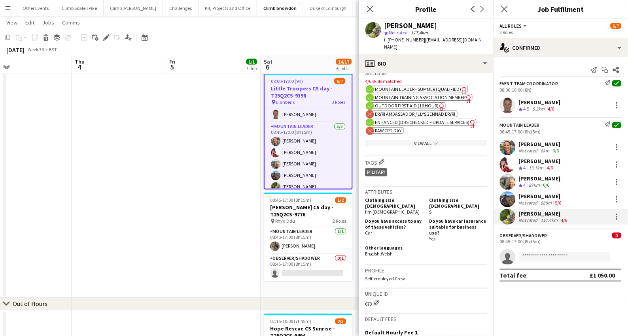
scroll to position [313, 0]
click at [210, 187] on app-date-cell "19:00-20:00 (1h) 1/1 Event Briefing [PERSON_NAME] Tree Snowdon 6 - T25Q2CS-9536…" at bounding box center [213, 124] width 94 height 347
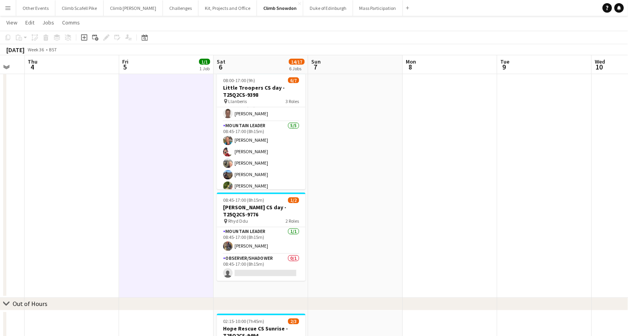
drag, startPoint x: 389, startPoint y: 183, endPoint x: 213, endPoint y: 220, distance: 180.1
click at [151, 219] on app-calendar-viewport "Sun 31 Mon 1 Tue 2 Wed 3 Thu 4 Fri 5 1/1 1 Job Sat 6 14/17 6 Jobs Sun 7 Mon 8 T…" at bounding box center [314, 134] width 628 height 724
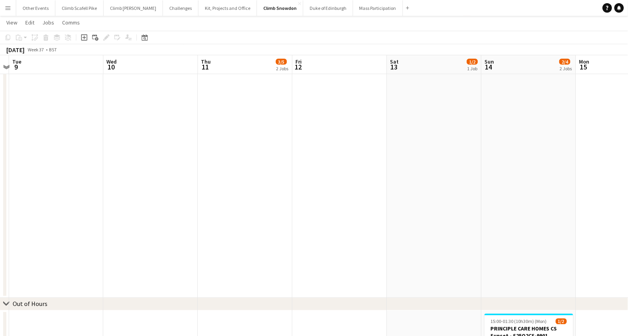
drag, startPoint x: 456, startPoint y: 183, endPoint x: 196, endPoint y: 208, distance: 261.6
click at [185, 212] on app-calendar-viewport "Sat 6 14/17 6 Jobs Sun 7 Mon 8 Tue 9 Wed 10 Thu 11 3/5 2 Jobs Fri 12 Sat 13 1/2…" at bounding box center [314, 134] width 628 height 724
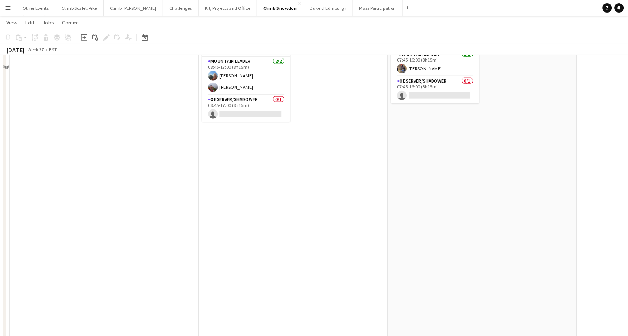
scroll to position [0, 0]
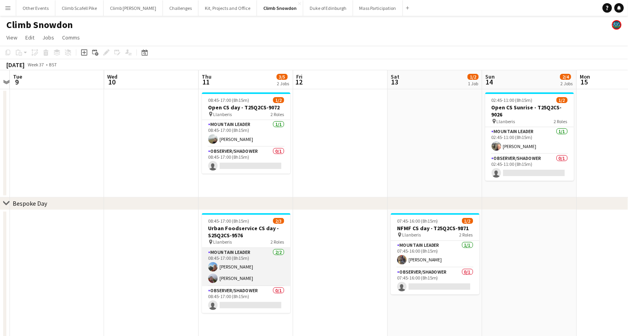
click at [213, 279] on app-user-avatar at bounding box center [212, 278] width 9 height 9
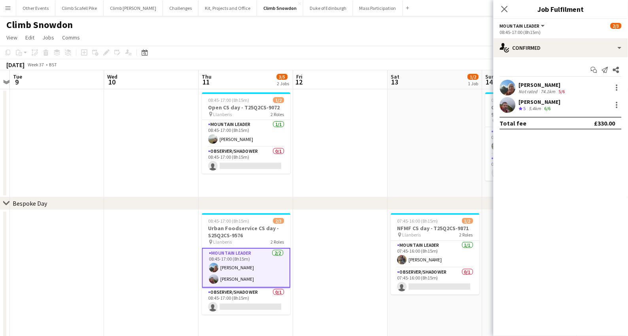
click at [505, 85] on app-user-avatar at bounding box center [507, 88] width 16 height 16
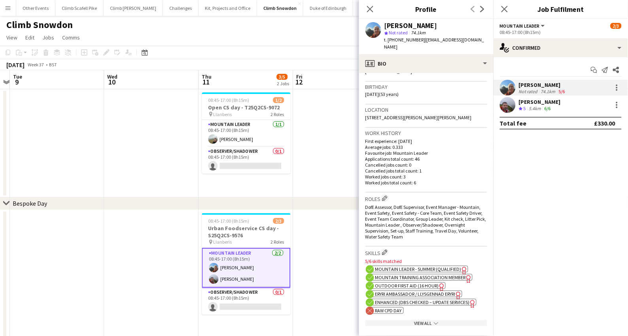
scroll to position [295, 0]
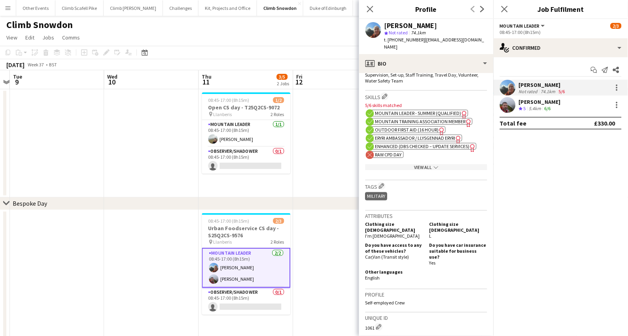
click at [510, 106] on app-user-avatar at bounding box center [507, 105] width 16 height 16
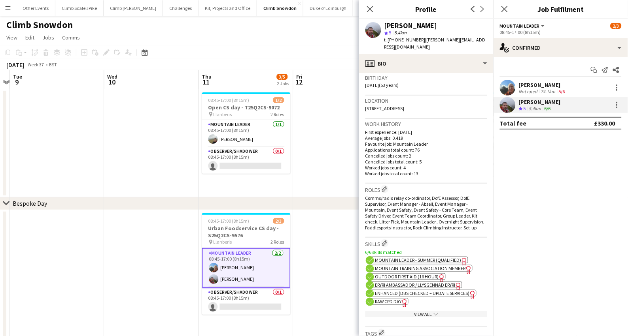
scroll to position [285, 0]
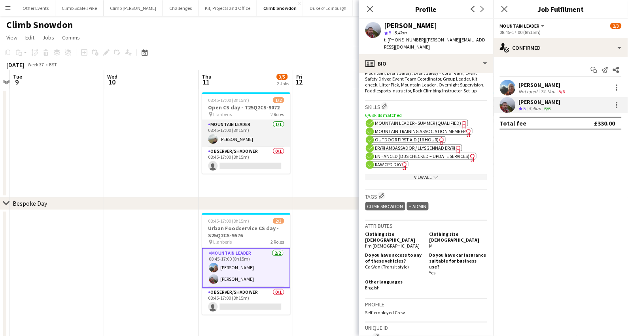
click at [213, 138] on app-user-avatar at bounding box center [212, 138] width 9 height 9
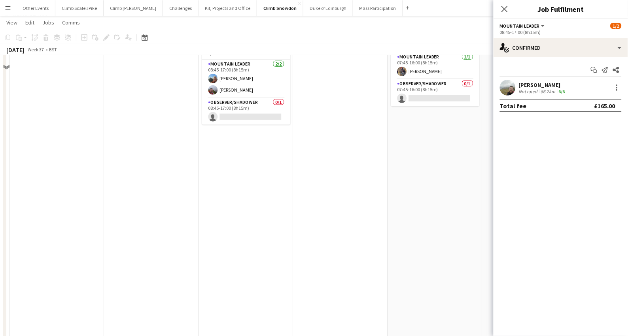
scroll to position [53, 0]
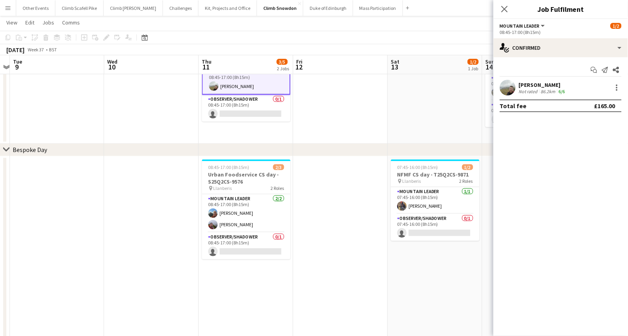
click at [516, 84] on div "[PERSON_NAME] Not rated 86.2km 6/6" at bounding box center [560, 88] width 134 height 16
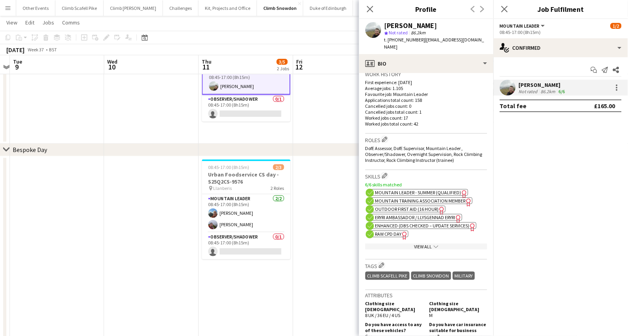
scroll to position [301, 0]
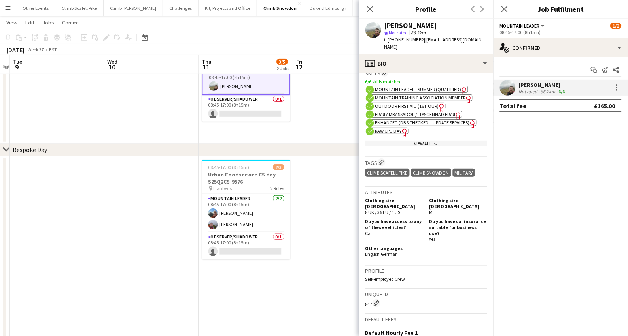
drag, startPoint x: 311, startPoint y: 203, endPoint x: 340, endPoint y: 195, distance: 29.9
click at [311, 203] on app-date-cell at bounding box center [340, 329] width 94 height 347
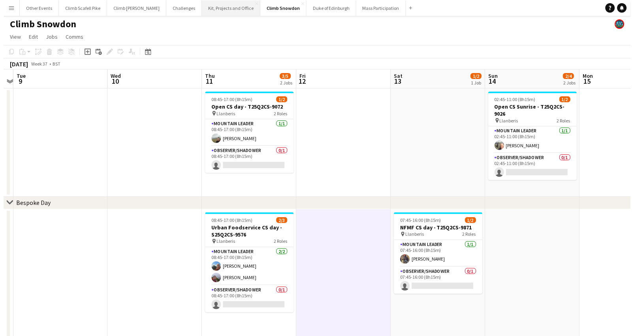
scroll to position [0, 0]
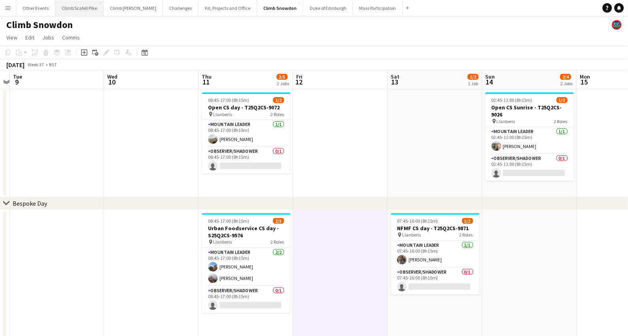
click at [81, 10] on button "Climb Scafell Pike Close" at bounding box center [79, 7] width 48 height 15
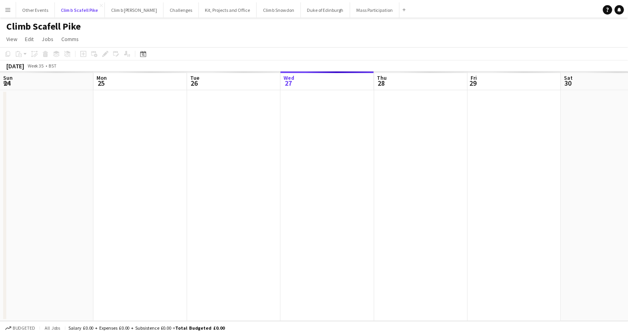
scroll to position [0, 188]
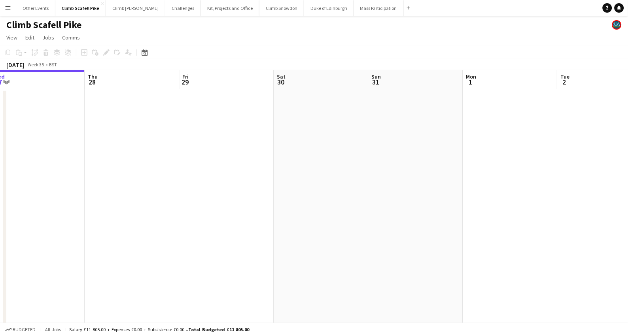
drag, startPoint x: 541, startPoint y: 206, endPoint x: 291, endPoint y: 222, distance: 250.2
click at [250, 220] on app-calendar-viewport "Sun 24 3/6 3 Jobs Mon 25 Tue 26 Wed 27 Thu 28 Fri 29 Sat 30 Sun 31 Mon 1 Tue 2 …" at bounding box center [314, 244] width 628 height 348
drag, startPoint x: 514, startPoint y: 208, endPoint x: 368, endPoint y: 228, distance: 147.9
click at [230, 222] on app-calendar-viewport "Fri 29 Sat 30 Sun 31 Mon 1 Tue 2 Wed 3 Thu 4 Fri 5 Sat 6 Sun 7 Mon 8 Tue 9" at bounding box center [314, 244] width 628 height 348
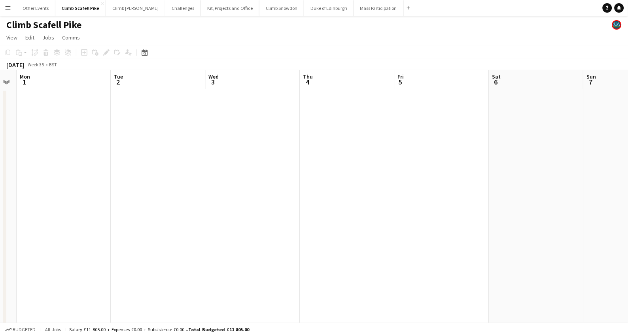
drag, startPoint x: 519, startPoint y: 220, endPoint x: 205, endPoint y: 232, distance: 314.0
click at [205, 232] on app-calendar-viewport "Fri 29 Sat 30 Sun 31 Mon 1 Tue 2 Wed 3 Thu 4 Fri 5 Sat 6 Sun 7 Mon 8 Tue 9" at bounding box center [314, 244] width 628 height 348
drag, startPoint x: 417, startPoint y: 228, endPoint x: 188, endPoint y: 243, distance: 229.7
click at [188, 243] on app-calendar-viewport "Tue 2 Wed 3 Thu 4 Fri 5 Sat 6 Sun 7 Mon 8 Tue 9 Wed 10 Thu 11 Fri 12 1/3 1 Job …" at bounding box center [314, 244] width 628 height 348
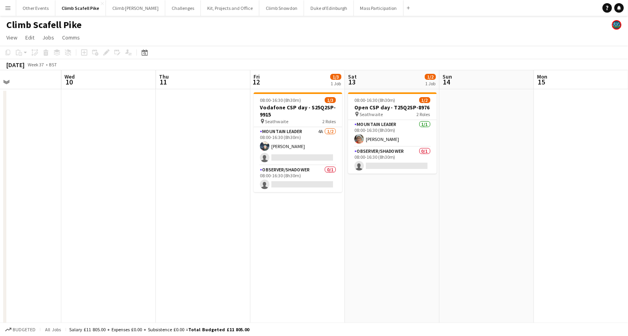
drag, startPoint x: 472, startPoint y: 230, endPoint x: 208, endPoint y: 235, distance: 264.4
click at [208, 235] on app-calendar-viewport "Sat 6 Sun 7 Mon 8 Tue 9 Wed 10 Thu 11 Fri 12 1/3 1 Job Sat 13 1/2 1 Job Sun 14 …" at bounding box center [314, 244] width 628 height 348
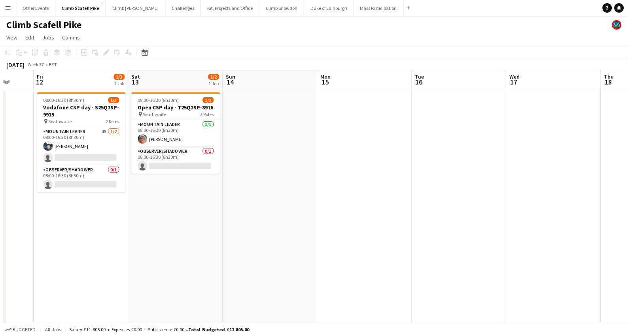
scroll to position [0, 303]
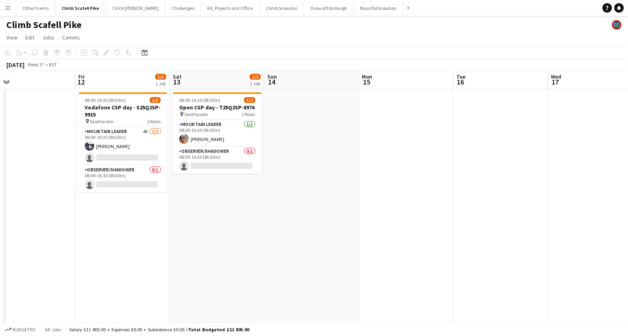
drag, startPoint x: 399, startPoint y: 211, endPoint x: 308, endPoint y: 198, distance: 91.8
click at [318, 217] on app-calendar-viewport "Mon 8 Tue 9 Wed 10 Thu 11 Fri 12 1/3 1 Job Sat 13 1/2 1 Job Sun 14 Mon 15 Tue 1…" at bounding box center [314, 244] width 628 height 348
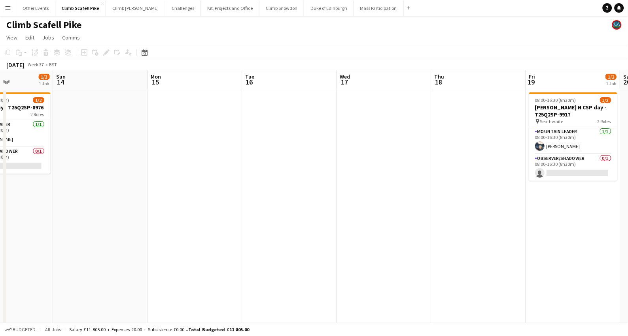
drag, startPoint x: 481, startPoint y: 226, endPoint x: 262, endPoint y: 254, distance: 221.4
click at [257, 254] on app-calendar-viewport "Wed 10 Thu 11 Fri 12 1/3 1 Job Sat 13 1/2 1 Job Sun 14 Mon 15 Tue 16 Wed 17 Thu…" at bounding box center [314, 244] width 628 height 348
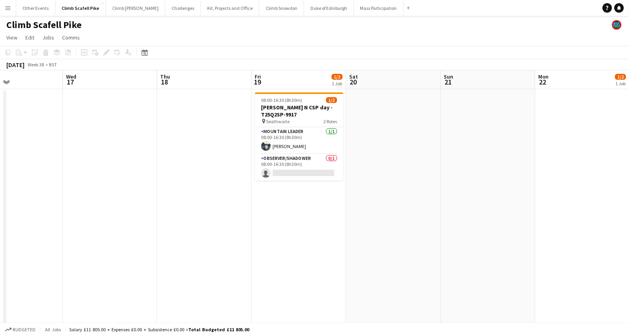
scroll to position [0, 230]
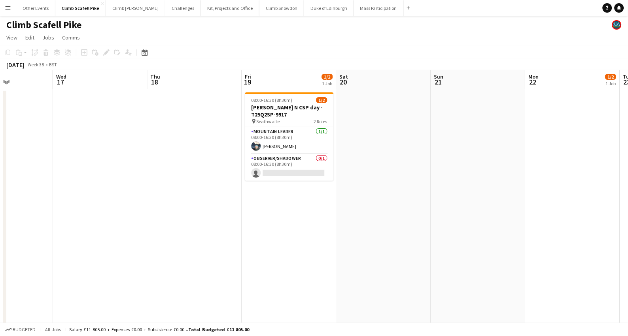
drag, startPoint x: 460, startPoint y: 232, endPoint x: 189, endPoint y: 258, distance: 271.6
click at [189, 258] on app-calendar-viewport "Sun 14 Mon 15 Tue 16 Wed 17 Thu 18 Fri 19 1/2 1 Job Sat 20 Sun 21 Mon 22 1/2 1 …" at bounding box center [314, 286] width 628 height 432
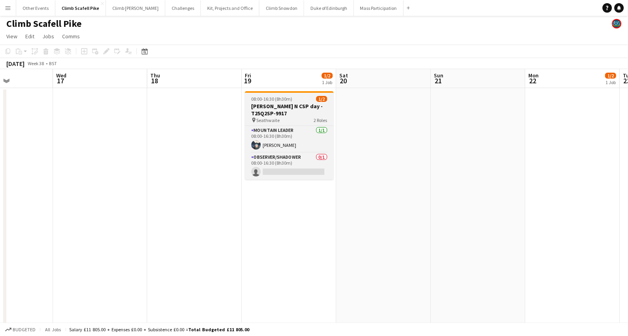
scroll to position [2, 0]
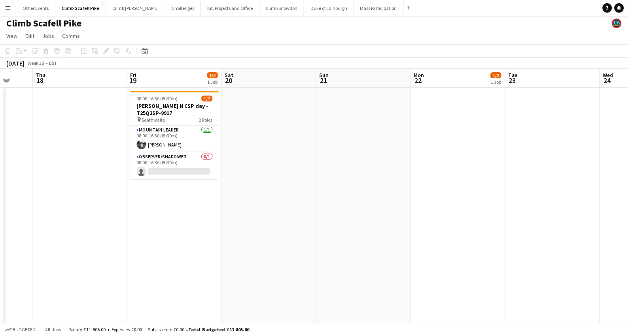
drag, startPoint x: 490, startPoint y: 208, endPoint x: 363, endPoint y: 217, distance: 127.6
click at [239, 224] on app-calendar-viewport "Sun 14 Mon 15 Tue 16 Wed 17 Thu 18 Fri 19 1/2 1 Job Sat 20 Sun 21 Mon 22 1/2 1 …" at bounding box center [314, 285] width 628 height 432
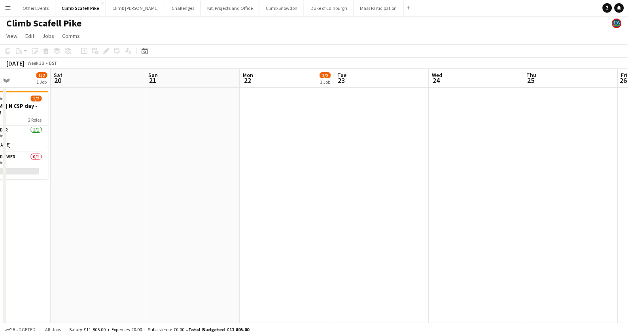
drag, startPoint x: 411, startPoint y: 209, endPoint x: 382, endPoint y: 206, distance: 29.0
click at [384, 208] on app-calendar-viewport "Tue 16 Wed 17 Thu 18 Fri 19 1/2 1 Job Sat 20 Sun 21 Mon 22 1/2 1 Job Tue 23 Wed…" at bounding box center [314, 285] width 628 height 432
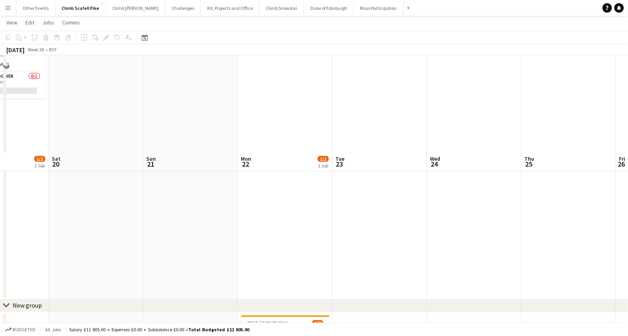
scroll to position [0, 0]
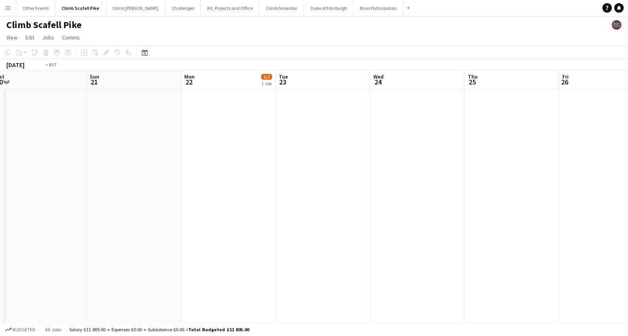
drag, startPoint x: 442, startPoint y: 196, endPoint x: 244, endPoint y: 222, distance: 199.6
click at [228, 220] on app-calendar-viewport "Wed 17 Thu 18 Fri 19 1/2 1 Job Sat 20 Sun 21 Mon 22 1/2 1 Job Tue 23 Wed 24 Thu…" at bounding box center [314, 286] width 628 height 432
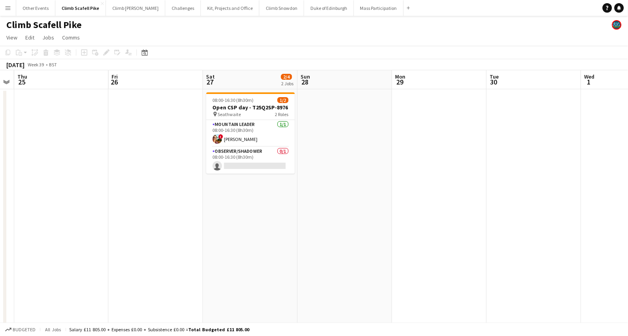
drag, startPoint x: 351, startPoint y: 207, endPoint x: 281, endPoint y: 202, distance: 70.9
click at [247, 219] on app-calendar-viewport "Mon 22 1/2 1 Job Tue 23 Wed 24 Thu 25 Fri 26 Sat 27 2/4 2 Jobs Sun 28 Mon 29 Tu…" at bounding box center [314, 286] width 628 height 432
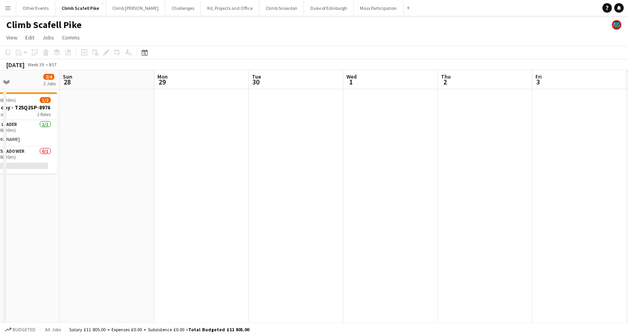
drag, startPoint x: 343, startPoint y: 200, endPoint x: 289, endPoint y: 215, distance: 56.1
click at [252, 212] on app-calendar-viewport "Wed 24 Thu 25 Fri 26 Sat 27 2/4 2 Jobs Sun 28 Mon 29 Tue 30 Wed 1 Thu 2 Fri 3 S…" at bounding box center [314, 286] width 628 height 432
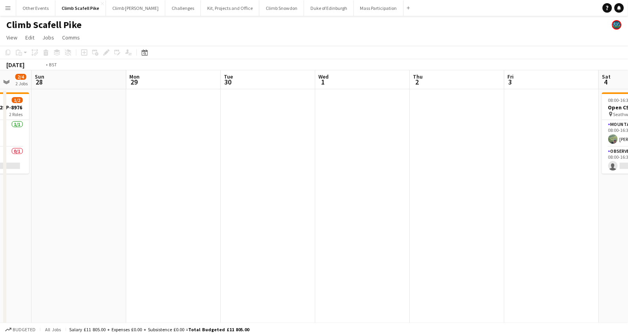
drag, startPoint x: 426, startPoint y: 203, endPoint x: 191, endPoint y: 222, distance: 235.5
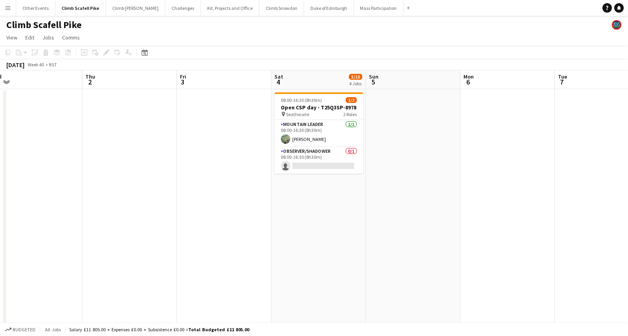
drag, startPoint x: 456, startPoint y: 199, endPoint x: 374, endPoint y: 200, distance: 81.4
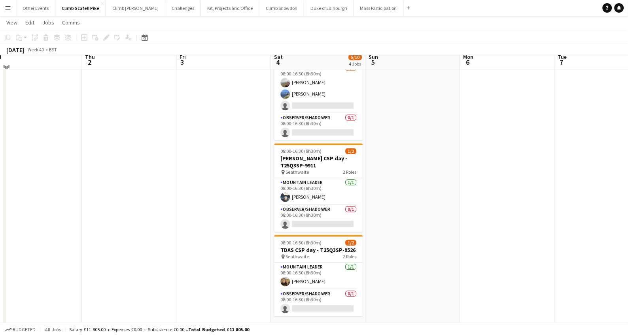
scroll to position [353, 0]
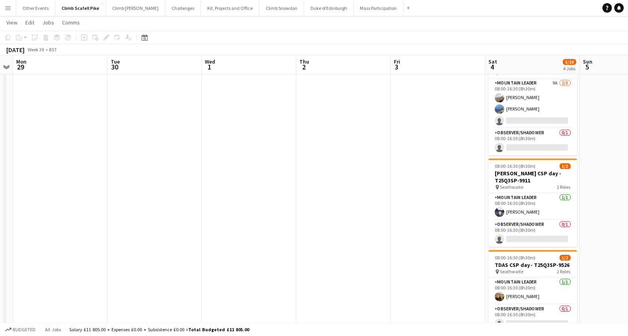
drag, startPoint x: 126, startPoint y: 159, endPoint x: 341, endPoint y: 146, distance: 214.6
click at [341, 146] on app-calendar-viewport "Sat 27 2/4 2 Jobs Sun 28 Mon 29 Tue 30 Wed 1 Thu 2 Fri 3 Sat 4 5/10 4 Jobs Sun …" at bounding box center [314, 17] width 628 height 678
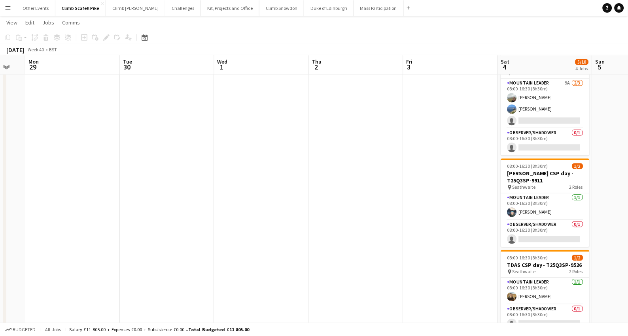
drag, startPoint x: 143, startPoint y: 177, endPoint x: 393, endPoint y: 167, distance: 250.7
click at [426, 168] on app-calendar-viewport "Sat 27 2/4 2 Jobs Sun 28 Mon 29 Tue 30 Wed 1 Thu 2 Fri 3 Sat 4 5/10 4 Jobs Sun …" at bounding box center [314, 17] width 628 height 678
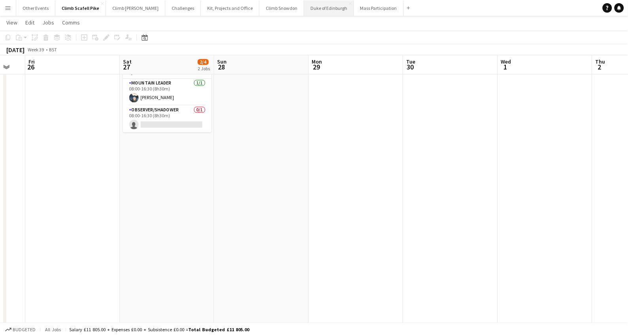
drag, startPoint x: 66, startPoint y: 182, endPoint x: 335, endPoint y: 4, distance: 322.1
click at [187, 119] on app-calendar-viewport "Wed 24 Thu 25 Fri 26 Sat 27 2/4 2 Jobs Sun 28 Mon 29 Tue 30 Wed 1 Thu 2 Fri 3 S…" at bounding box center [314, 17] width 628 height 678
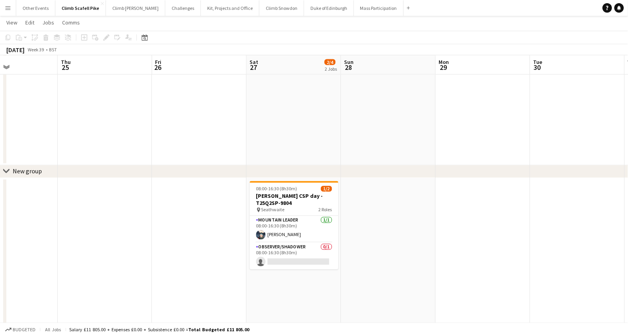
scroll to position [214, 0]
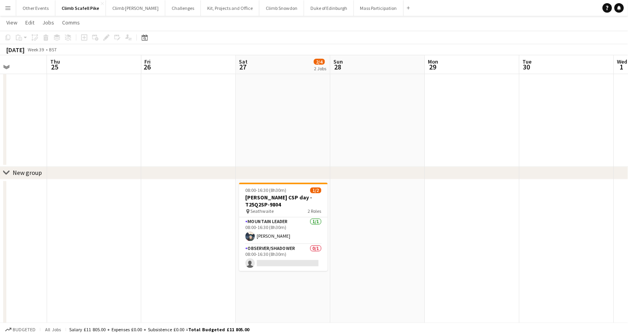
drag, startPoint x: 390, startPoint y: 262, endPoint x: 350, endPoint y: 271, distance: 40.5
click at [205, 277] on app-calendar-viewport "Mon 22 1/2 1 Job Tue 23 Wed 24 Thu 25 Fri 26 Sat 27 2/4 2 Jobs Sun 28 Mon 29 Tu…" at bounding box center [314, 156] width 628 height 678
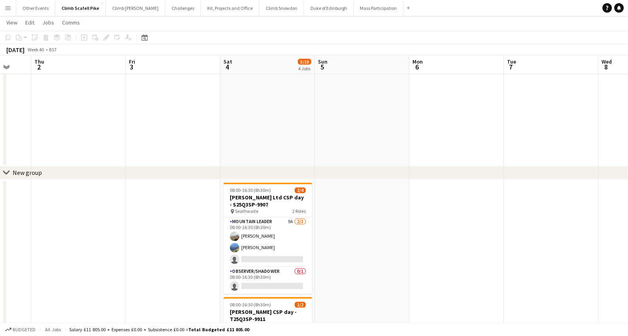
drag, startPoint x: 467, startPoint y: 259, endPoint x: 224, endPoint y: 261, distance: 243.4
click at [224, 261] on app-calendar-viewport "Sun 28 Mon 29 Tue 30 Wed 1 Thu 2 Fri 3 Sat 4 5/10 4 Jobs Sun 5 Mon 6 Tue 7 Wed …" at bounding box center [314, 156] width 628 height 678
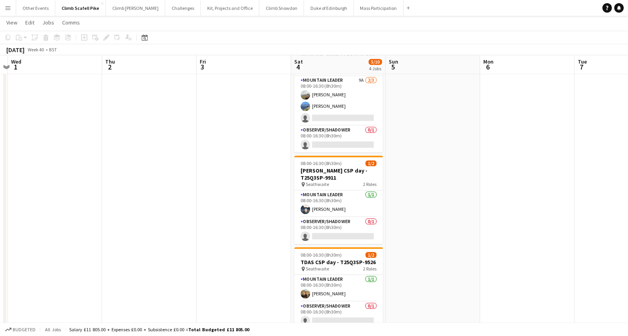
scroll to position [0, 310]
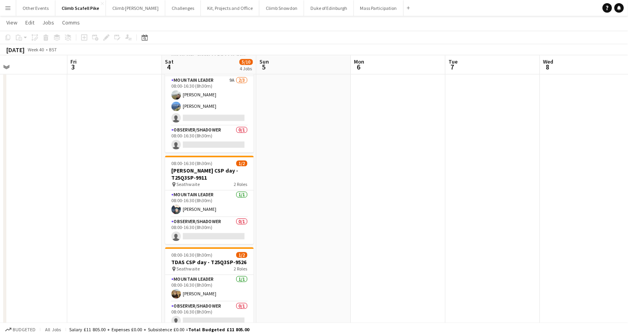
drag, startPoint x: 539, startPoint y: 206, endPoint x: 353, endPoint y: 218, distance: 186.9
click at [353, 218] on app-calendar-viewport "Mon 29 Tue 30 Wed 1 Thu 2 Fri 3 Sat 4 5/10 4 Jobs Sun 5 Mon 6 Tue 7 Wed 8 Thu 9…" at bounding box center [314, 14] width 628 height 678
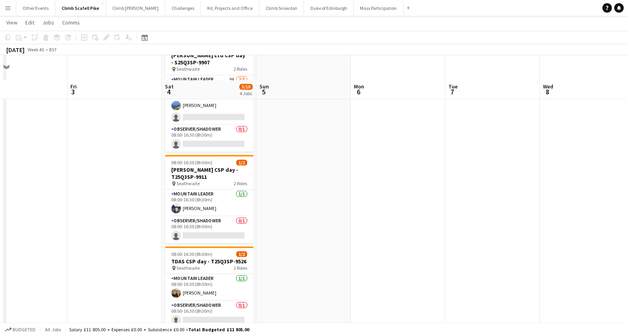
scroll to position [115, 0]
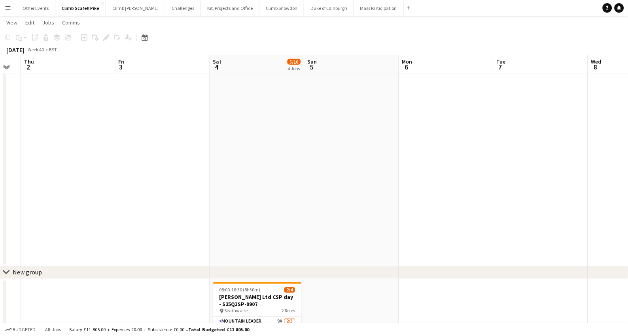
drag, startPoint x: 480, startPoint y: 196, endPoint x: 198, endPoint y: 239, distance: 285.5
click at [198, 239] on app-calendar-viewport "Mon 29 Tue 30 Wed 1 Thu 2 Fri 3 Sat 4 5/10 4 Jobs Sun 5 Mon 6 Tue 7 Wed 8 Thu 9…" at bounding box center [314, 255] width 628 height 678
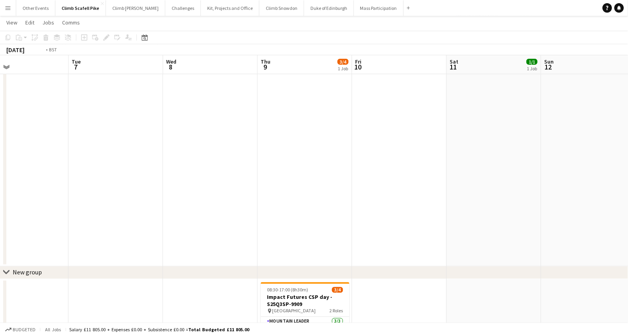
scroll to position [0, 343]
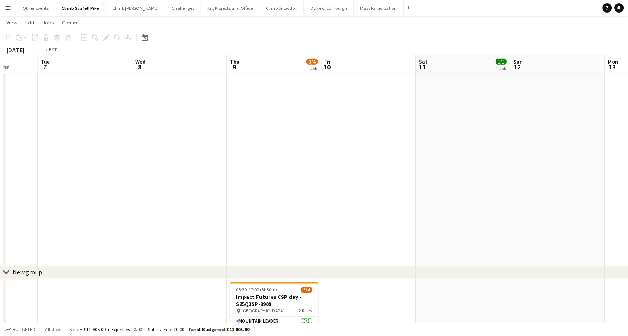
drag, startPoint x: 405, startPoint y: 185, endPoint x: 328, endPoint y: 194, distance: 76.9
click at [329, 194] on app-calendar-viewport "Fri 3 Sat 4 5/10 4 Jobs Sun 5 Mon 6 Tue 7 Wed 8 Thu 9 3/4 1 Job Fri 10 Sat 11 1…" at bounding box center [314, 255] width 628 height 678
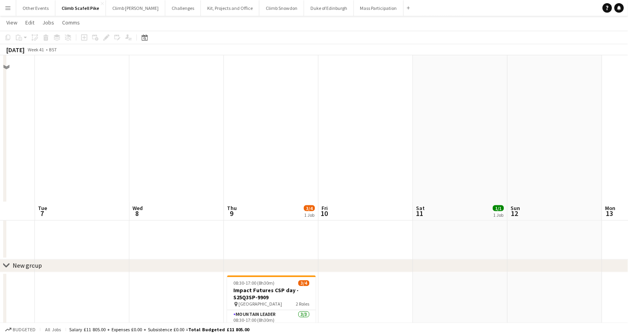
scroll to position [0, 0]
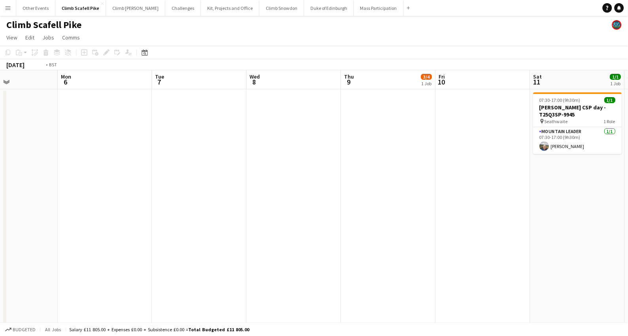
drag, startPoint x: 288, startPoint y: 205, endPoint x: 433, endPoint y: 181, distance: 146.6
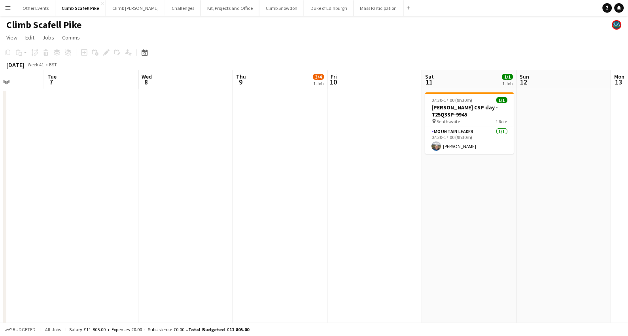
scroll to position [0, 327]
drag, startPoint x: 445, startPoint y: 192, endPoint x: 237, endPoint y: 217, distance: 208.9
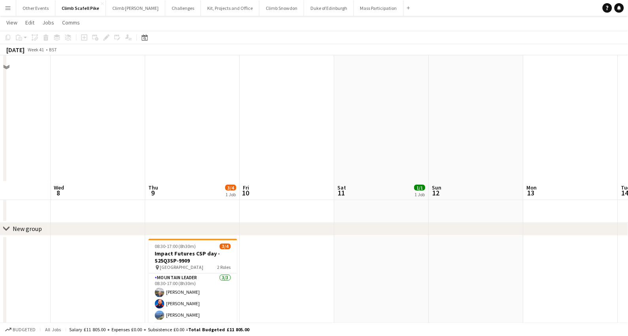
scroll to position [284, 0]
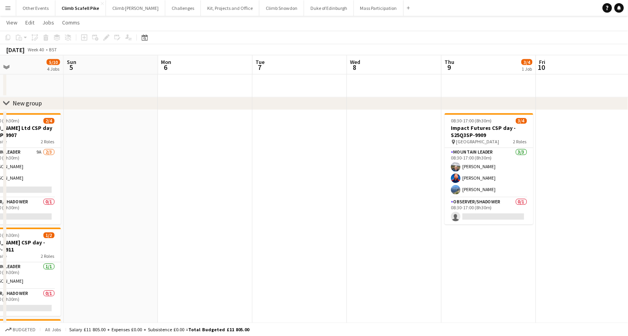
drag, startPoint x: 79, startPoint y: 245, endPoint x: 339, endPoint y: 196, distance: 264.6
click at [375, 199] on app-calendar-viewport "Thu 2 Fri 3 Sat 4 5/10 4 Jobs Sun 5 Mon 6 Tue 7 Wed 8 Thu 9 3/4 1 Job Fri 10 Sa…" at bounding box center [314, 86] width 628 height 678
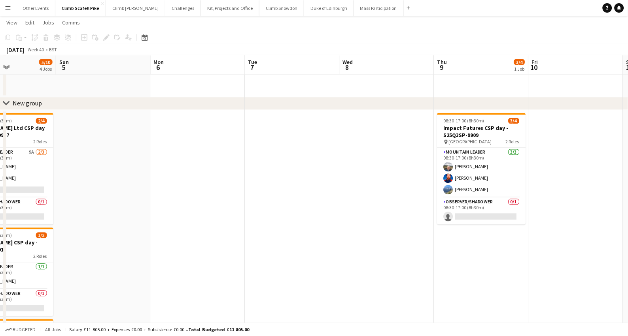
scroll to position [0, 212]
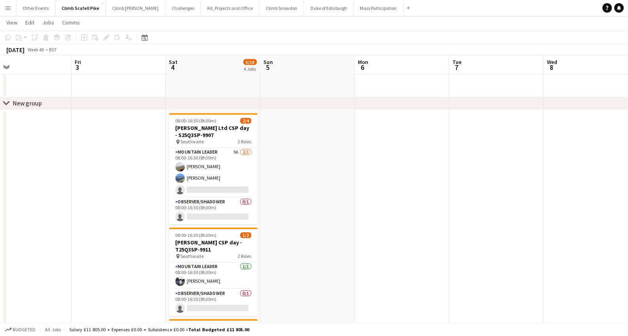
drag, startPoint x: 225, startPoint y: 204, endPoint x: 421, endPoint y: 182, distance: 197.6
click at [421, 182] on app-calendar-viewport "Tue 30 Wed 1 Thu 2 Fri 3 Sat 4 5/10 4 Jobs Sun 5 Mon 6 Tue 7 Wed 8 Thu 9 3/4 1 …" at bounding box center [314, 86] width 628 height 678
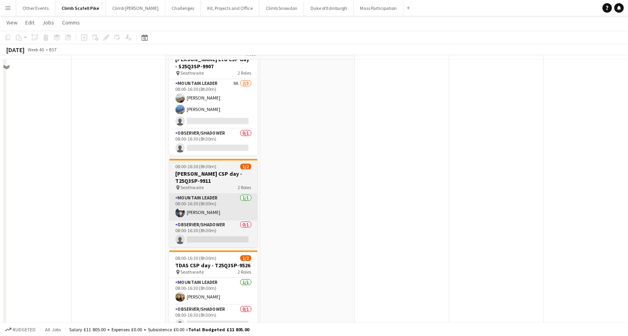
scroll to position [355, 0]
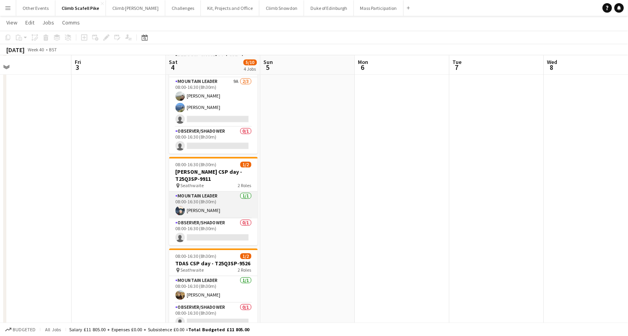
click at [182, 208] on app-user-avatar at bounding box center [179, 210] width 9 height 9
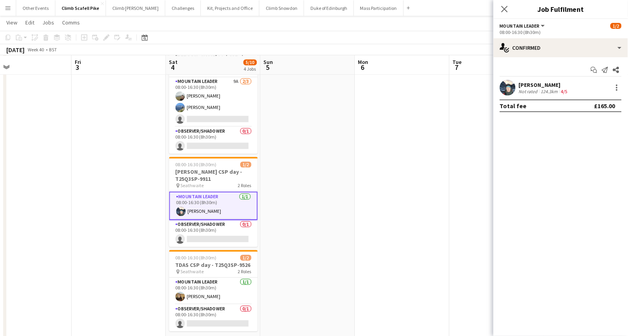
click at [511, 90] on app-user-avatar at bounding box center [507, 88] width 16 height 16
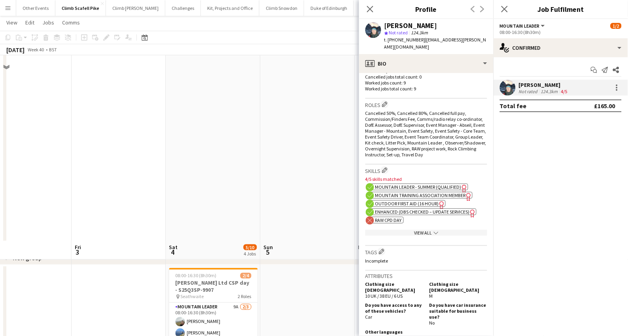
scroll to position [62, 0]
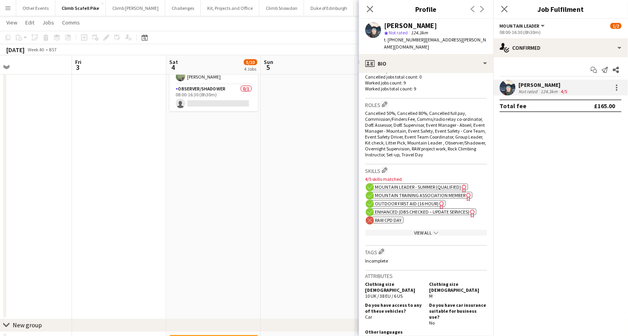
click at [187, 198] on app-date-cell "08:00-16:30 (8h30m) 1/2 Open CSP day - T25Q3SP-8978 pin Seathwaite 2 Roles Moun…" at bounding box center [213, 173] width 94 height 293
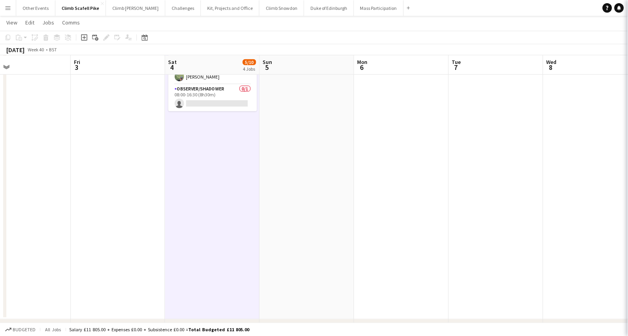
drag, startPoint x: 322, startPoint y: 186, endPoint x: 333, endPoint y: 184, distance: 10.5
click at [333, 184] on app-calendar-viewport "Tue 30 Wed 1 Thu 2 Fri 3 Sat 4 5/10 4 Jobs Sun 5 Mon 6 Tue 7 Wed 8 Thu 9 3/4 1 …" at bounding box center [314, 308] width 628 height 678
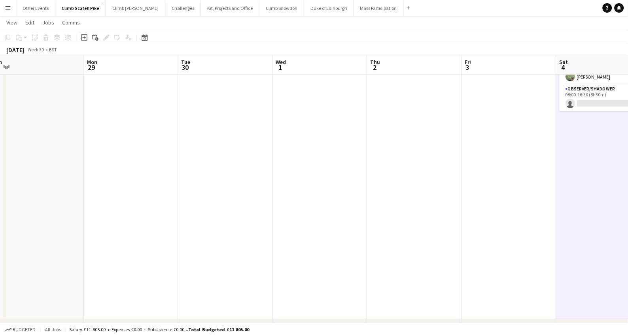
drag, startPoint x: 254, startPoint y: 210, endPoint x: 442, endPoint y: 178, distance: 190.0
click at [486, 183] on app-calendar-viewport "Fri 26 Sat 27 2/4 2 Jobs Sun 28 Mon 29 Tue 30 Wed 1 Thu 2 Fri 3 Sat 4 5/10 4 Jo…" at bounding box center [314, 308] width 628 height 678
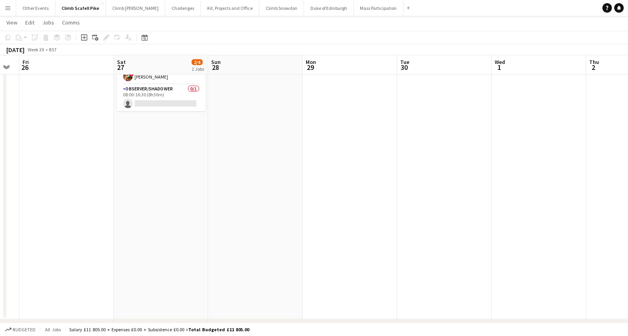
drag, startPoint x: 259, startPoint y: 207, endPoint x: 522, endPoint y: 162, distance: 267.1
click at [565, 165] on app-calendar-viewport "Wed 24 Thu 25 Fri 26 Sat 27 2/4 2 Jobs Sun 28 Mon 29 Tue 30 Wed 1 Thu 2 Fri 3 S…" at bounding box center [314, 308] width 628 height 678
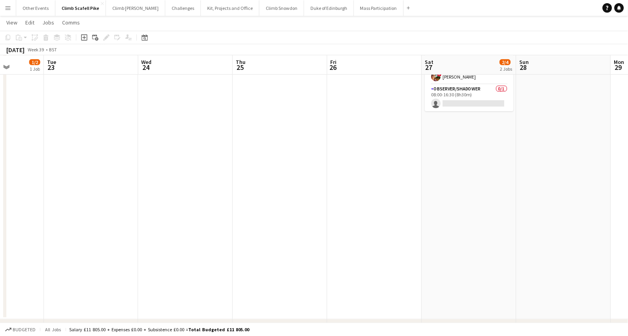
drag, startPoint x: 145, startPoint y: 239, endPoint x: 467, endPoint y: 191, distance: 326.1
click at [494, 199] on app-calendar-viewport "Sat 20 Sun 21 Mon 22 1/2 1 Job Tue 23 Wed 24 Thu 25 Fri 26 Sat 27 2/4 2 Jobs Su…" at bounding box center [314, 308] width 628 height 678
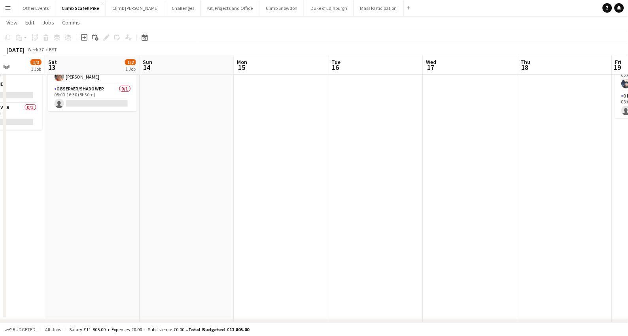
drag, startPoint x: 121, startPoint y: 234, endPoint x: 464, endPoint y: 183, distance: 346.4
click at [490, 196] on app-calendar-viewport "Thu 11 Fri 12 1/3 1 Job Sat 13 1/2 1 Job Sun 14 Mon 15 Tue 16 Wed 17 Thu 18 Fri…" at bounding box center [314, 308] width 628 height 678
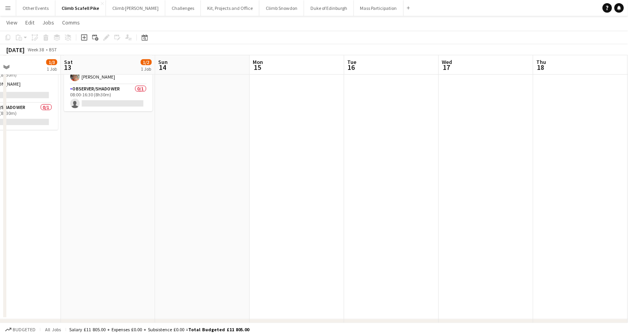
drag, startPoint x: 118, startPoint y: 217, endPoint x: 456, endPoint y: 179, distance: 340.5
click at [454, 181] on app-calendar-viewport "Wed 10 Thu 11 Fri 12 1/3 1 Job Sat 13 1/2 1 Job Sun 14 Mon 15 Tue 16 Wed 17 Thu…" at bounding box center [314, 308] width 628 height 678
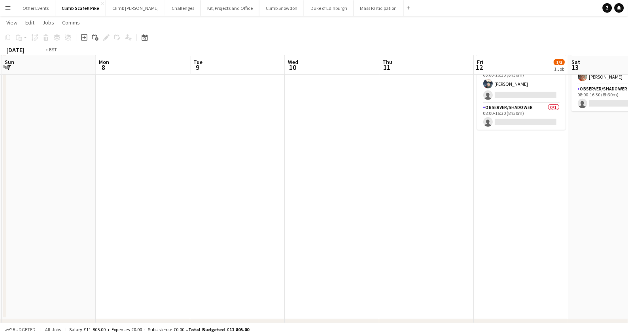
drag, startPoint x: 415, startPoint y: 189, endPoint x: 137, endPoint y: 185, distance: 278.2
click at [119, 187] on app-calendar-viewport "Thu 4 Fri 5 Sat 6 Sun 7 Mon 8 Tue 9 Wed 10 Thu 11 Fri 12 1/3 1 Job Sat 13 1/2 1…" at bounding box center [314, 308] width 628 height 678
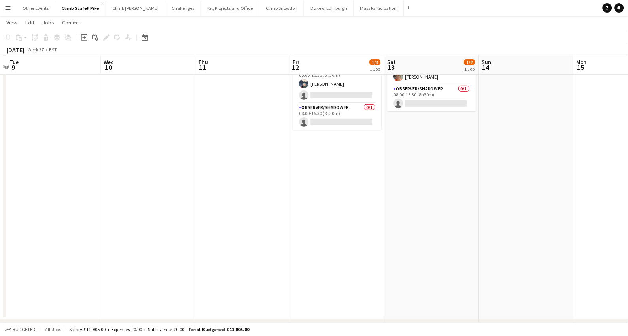
scroll to position [0, 318]
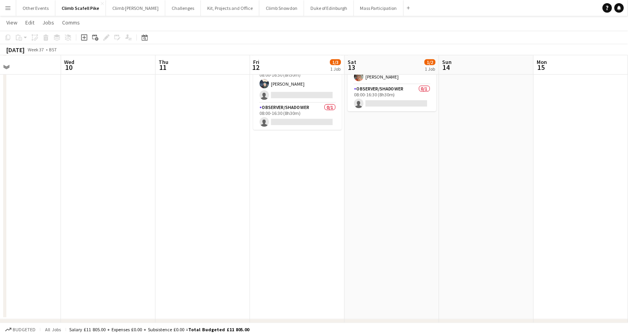
drag, startPoint x: 379, startPoint y: 155, endPoint x: 272, endPoint y: 164, distance: 107.5
click at [271, 164] on app-calendar-viewport "Sat 6 Sun 7 Mon 8 Tue 9 Wed 10 Thu 11 Fri 12 1/3 1 Job Sat 13 1/2 1 Job Sun 14 …" at bounding box center [314, 308] width 628 height 678
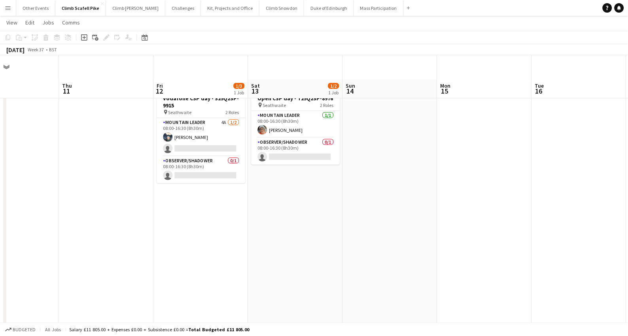
scroll to position [0, 0]
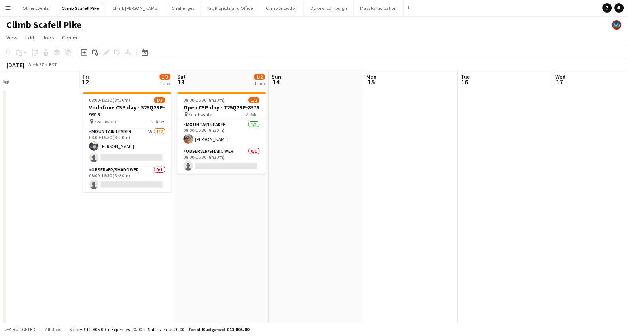
drag, startPoint x: 358, startPoint y: 187, endPoint x: 341, endPoint y: 184, distance: 16.8
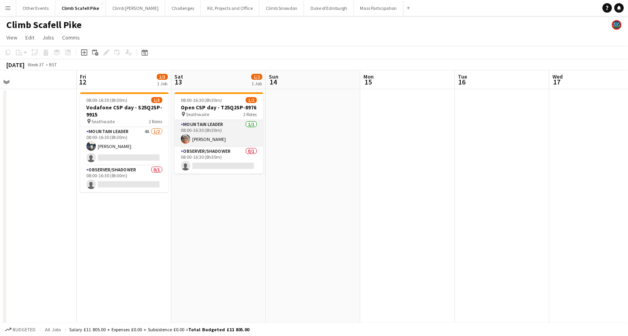
click at [200, 145] on app-card-role "Mountain Leader [DATE] 08:00-16:30 (8h30m) [PERSON_NAME]" at bounding box center [219, 133] width 89 height 27
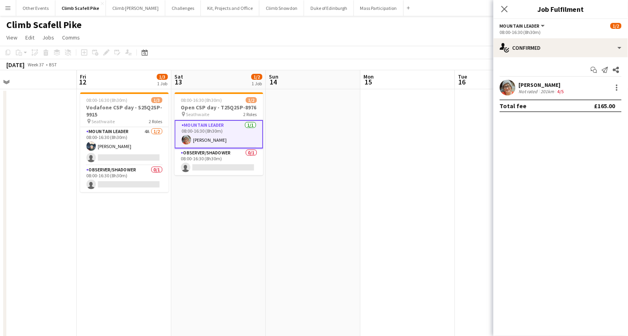
click at [508, 90] on app-user-avatar at bounding box center [507, 88] width 16 height 16
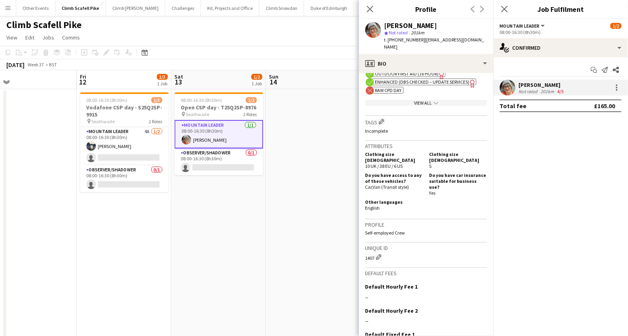
scroll to position [352, 0]
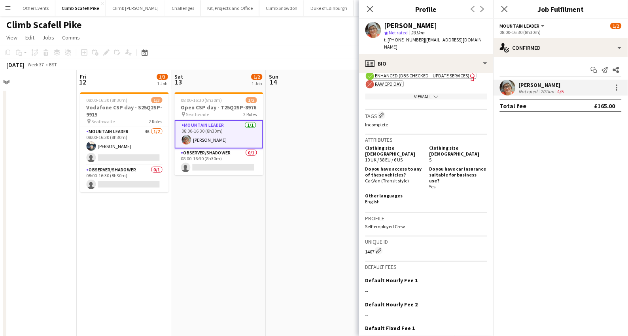
click at [299, 251] on app-date-cell at bounding box center [313, 235] width 94 height 293
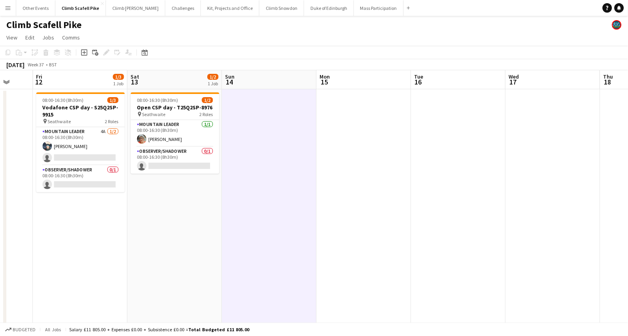
drag, startPoint x: 253, startPoint y: 251, endPoint x: 177, endPoint y: 253, distance: 75.1
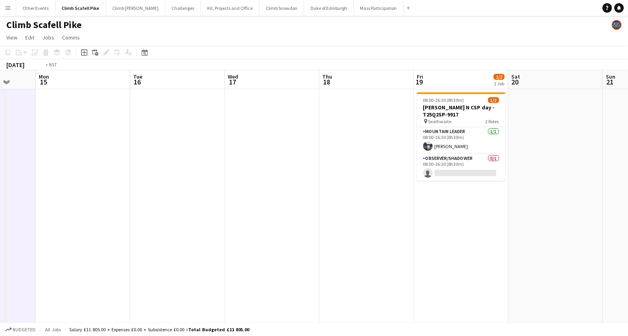
drag, startPoint x: 430, startPoint y: 251, endPoint x: 198, endPoint y: 254, distance: 231.6
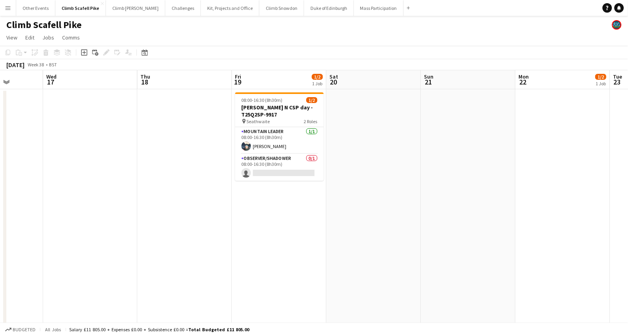
drag, startPoint x: 357, startPoint y: 187, endPoint x: 207, endPoint y: 204, distance: 151.2
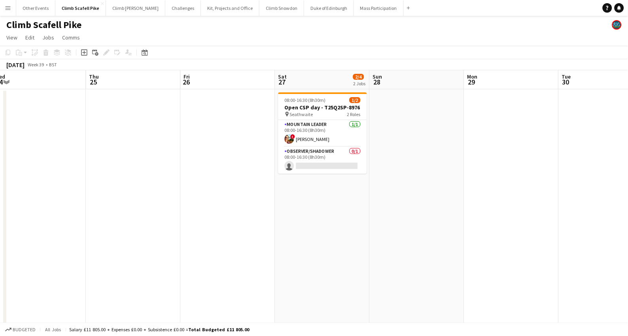
drag, startPoint x: 396, startPoint y: 193, endPoint x: 96, endPoint y: 207, distance: 299.8
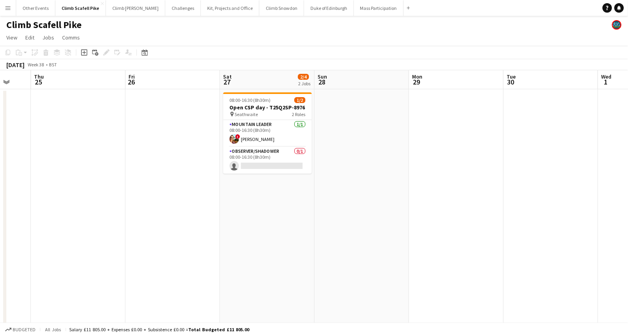
scroll to position [0, 329]
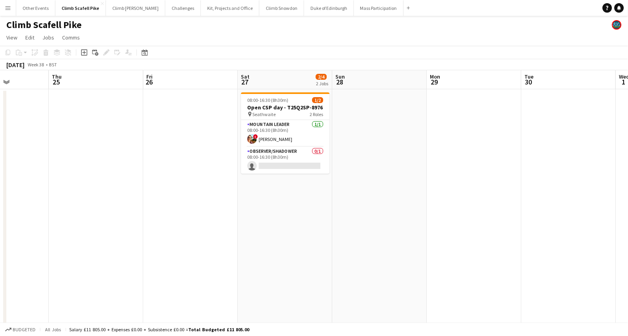
drag, startPoint x: 500, startPoint y: 205, endPoint x: 333, endPoint y: 166, distance: 172.2
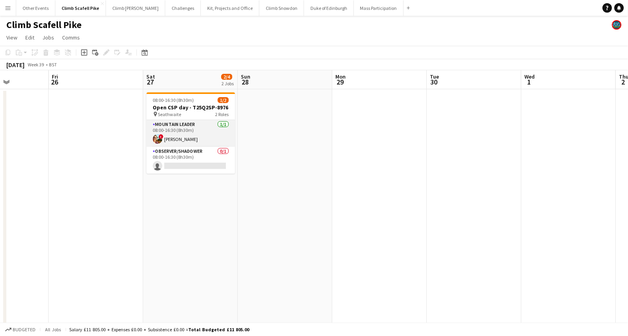
click at [172, 133] on app-card-role "Mountain Leader [DATE] 08:00-16:30 (8h30m) ! [PERSON_NAME]" at bounding box center [191, 133] width 89 height 27
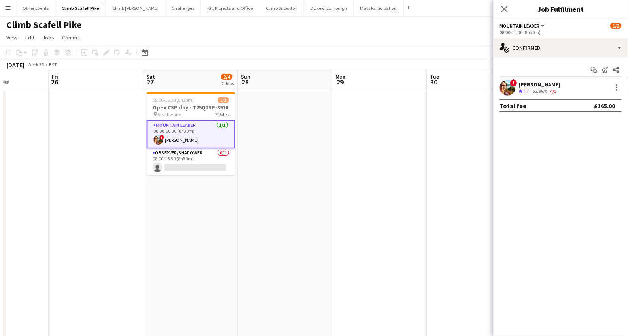
click at [527, 85] on div "[PERSON_NAME]" at bounding box center [539, 84] width 42 height 7
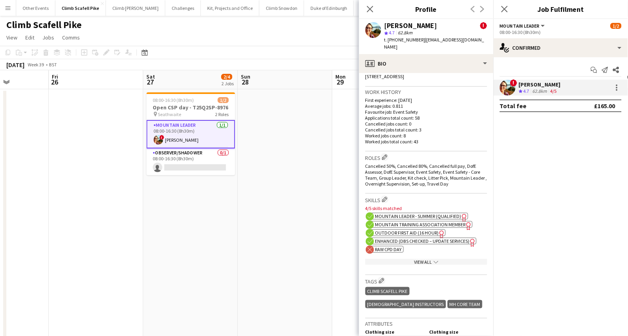
scroll to position [289, 0]
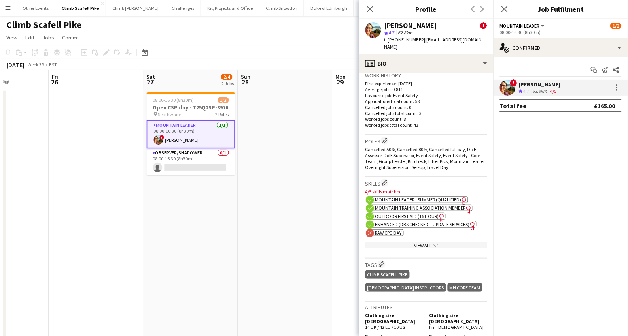
click at [307, 226] on app-date-cell at bounding box center [285, 235] width 94 height 293
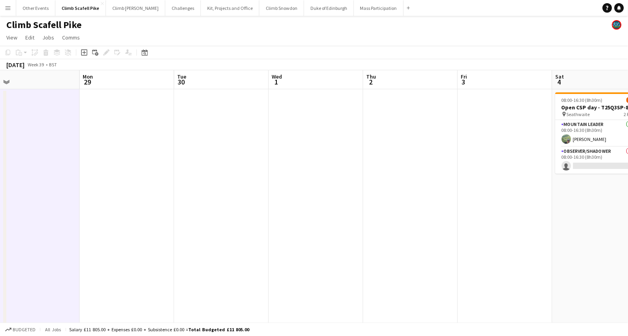
drag, startPoint x: 156, startPoint y: 228, endPoint x: 364, endPoint y: 200, distance: 209.0
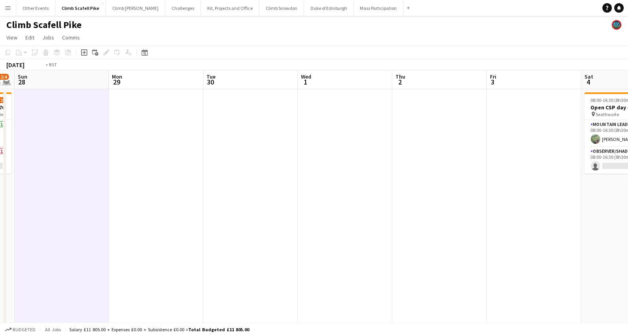
drag, startPoint x: 425, startPoint y: 187, endPoint x: 244, endPoint y: 204, distance: 181.8
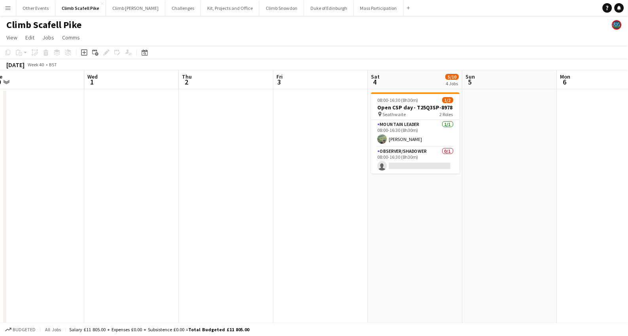
scroll to position [0, 281]
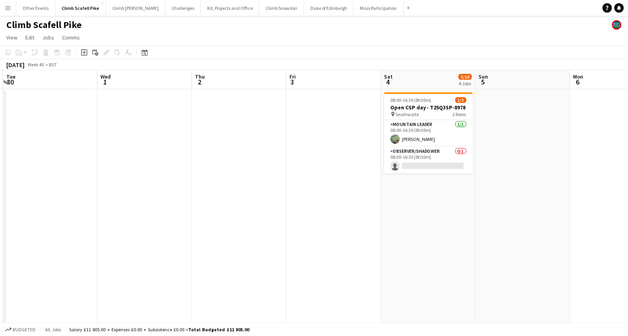
drag, startPoint x: 460, startPoint y: 189, endPoint x: 394, endPoint y: 187, distance: 65.2
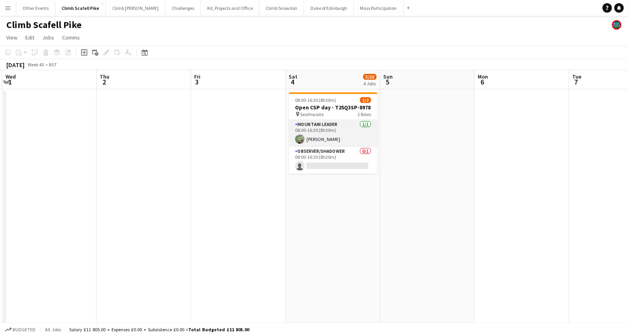
click at [306, 138] on app-card-role "Mountain Leader [DATE] 08:00-16:30 (8h30m) [PERSON_NAME]" at bounding box center [333, 133] width 89 height 27
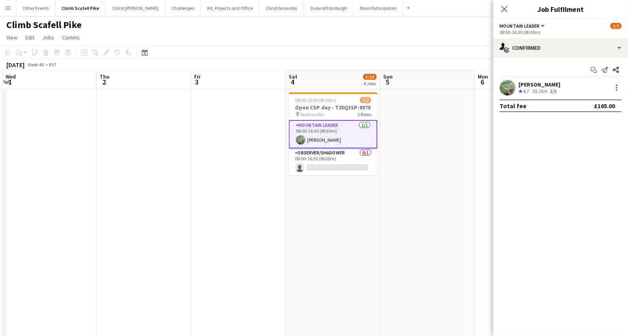
click at [508, 88] on app-user-avatar at bounding box center [507, 88] width 16 height 16
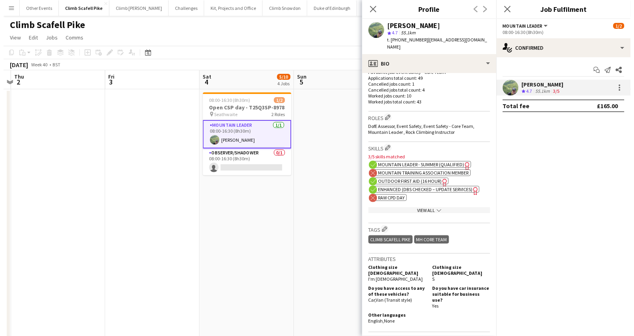
scroll to position [0, 278]
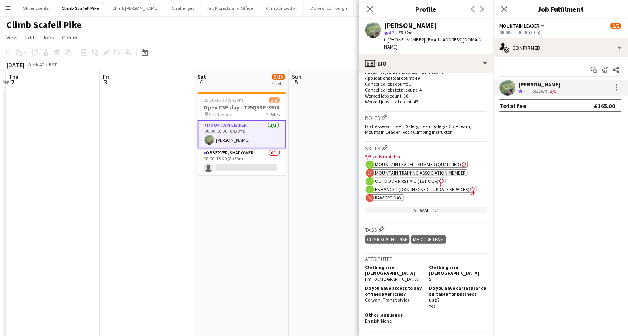
drag, startPoint x: 307, startPoint y: 250, endPoint x: 228, endPoint y: 253, distance: 79.5
click at [265, 11] on button "Climb Snowdon Close" at bounding box center [281, 7] width 45 height 15
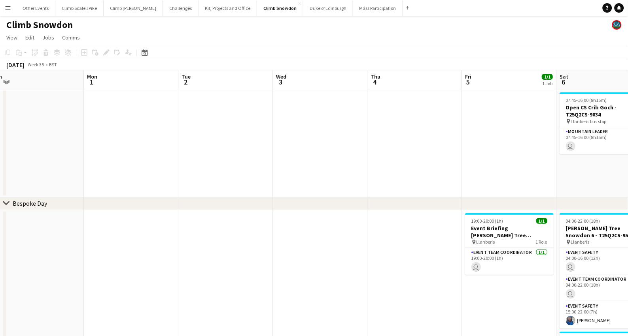
drag, startPoint x: 524, startPoint y: 259, endPoint x: 190, endPoint y: 289, distance: 335.6
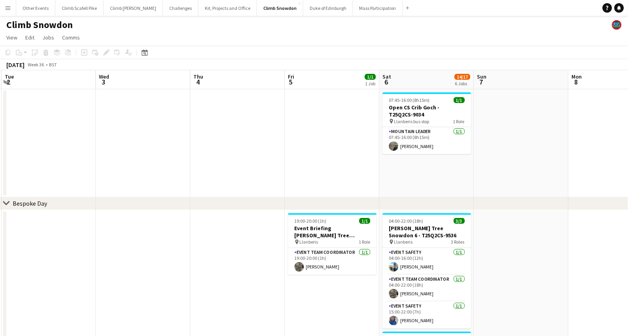
drag, startPoint x: 145, startPoint y: 285, endPoint x: 124, endPoint y: 287, distance: 21.5
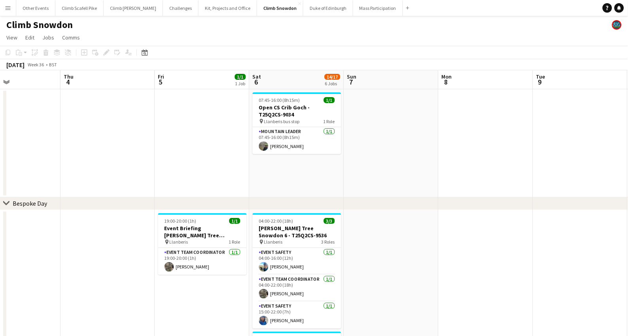
drag, startPoint x: 531, startPoint y: 262, endPoint x: 408, endPoint y: 279, distance: 124.5
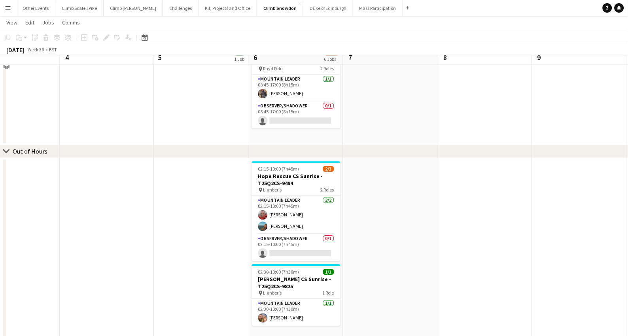
scroll to position [418, 0]
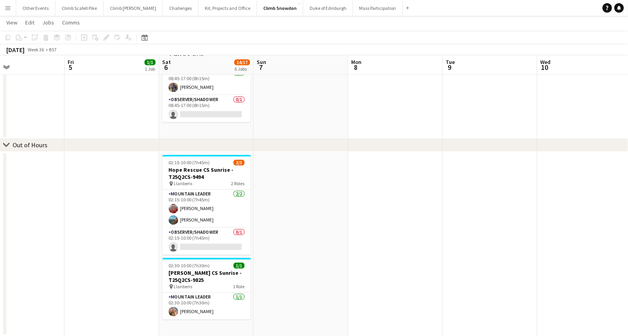
drag, startPoint x: 499, startPoint y: 247, endPoint x: 219, endPoint y: 261, distance: 280.1
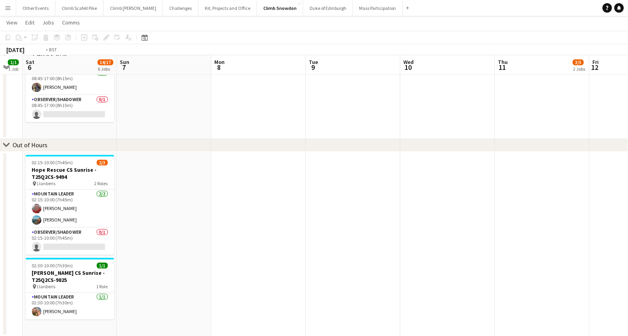
drag, startPoint x: 426, startPoint y: 242, endPoint x: 236, endPoint y: 260, distance: 190.9
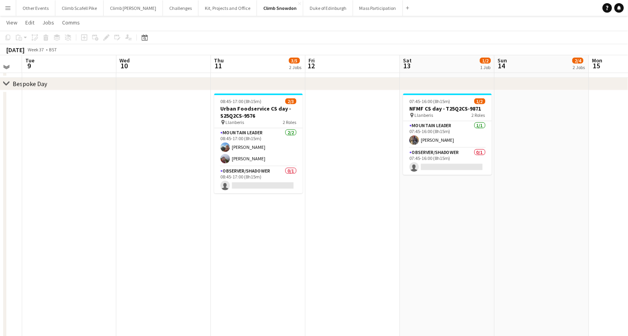
scroll to position [117, 0]
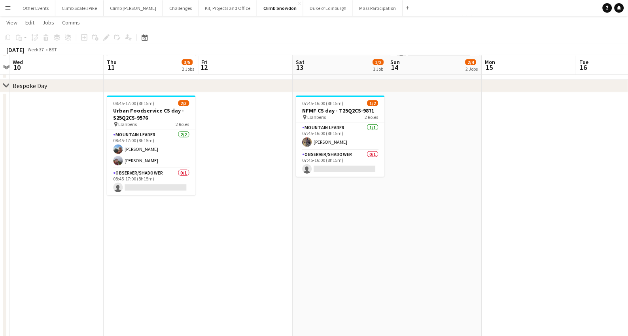
drag, startPoint x: 519, startPoint y: 222, endPoint x: 277, endPoint y: 83, distance: 279.5
click at [412, 223] on app-calendar-viewport "Sun 7 Mon 8 Tue 9 Wed 10 Thu 11 3/5 2 Jobs Fri 12 Sat 13 1/2 1 Job Sun 14 2/4 2…" at bounding box center [314, 276] width 628 height 724
click at [309, 141] on app-user-avatar at bounding box center [306, 142] width 9 height 9
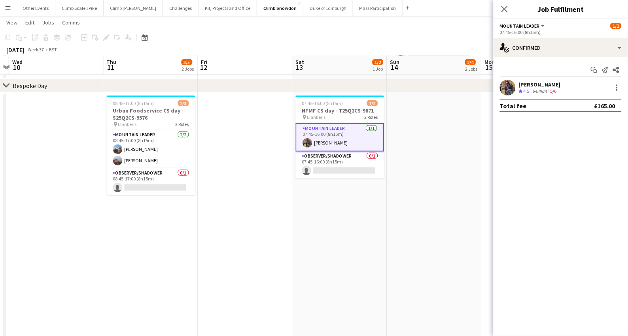
drag, startPoint x: 508, startPoint y: 87, endPoint x: 508, endPoint y: 92, distance: 5.1
click at [508, 86] on app-user-avatar at bounding box center [507, 88] width 16 height 16
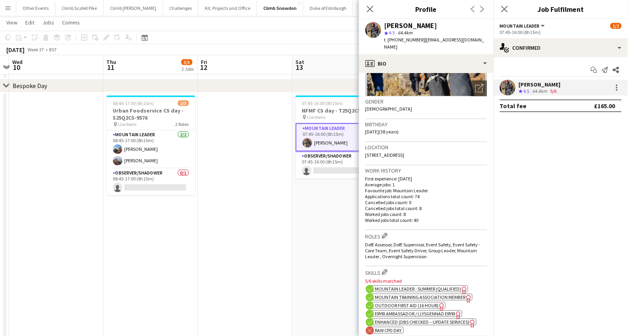
scroll to position [277, 0]
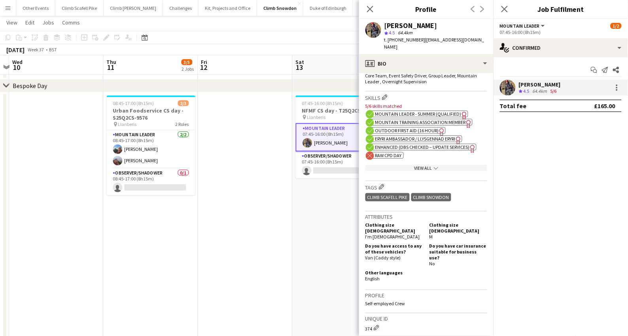
click at [316, 202] on app-date-cell "07:45-16:00 (8h15m) 1/2 NFMF CS day - T25Q2CS-9871 pin Llanberis 2 Roles Mounta…" at bounding box center [339, 265] width 94 height 347
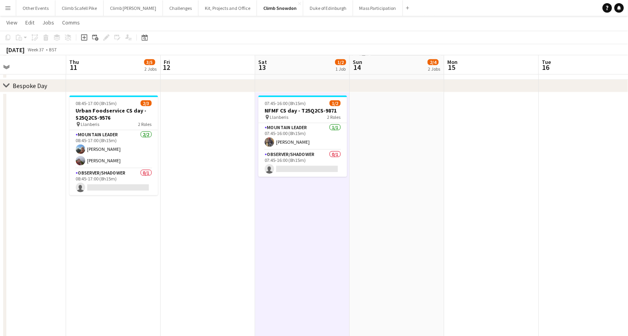
drag, startPoint x: 386, startPoint y: 215, endPoint x: 276, endPoint y: 227, distance: 111.2
click at [244, 229] on app-calendar-viewport "Sun 7 Mon 8 Tue 9 Wed 10 Thu 11 3/5 2 Jobs Fri 12 Sat 13 1/2 1 Job Sun 14 2/4 2…" at bounding box center [314, 276] width 628 height 724
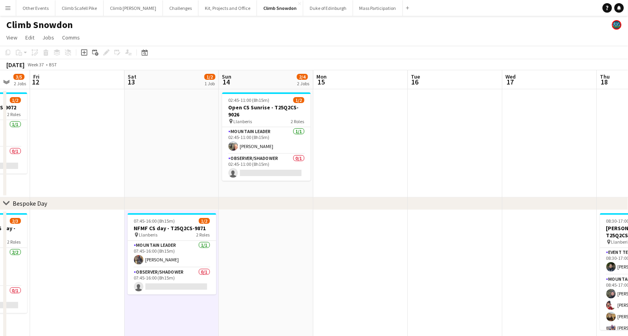
scroll to position [0, 222]
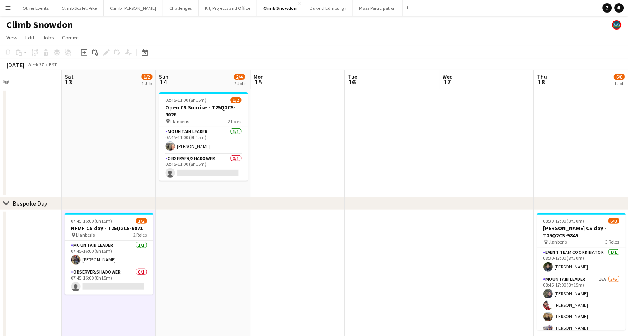
drag, startPoint x: 215, startPoint y: 216, endPoint x: 332, endPoint y: 213, distance: 116.6
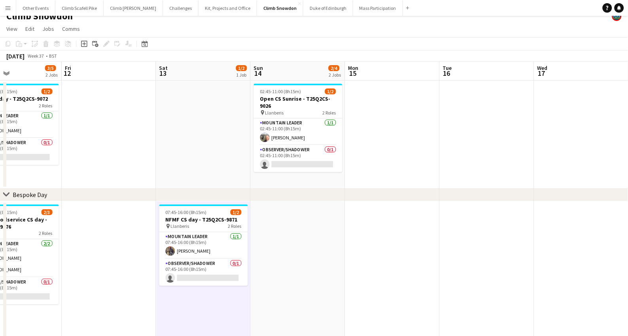
scroll to position [0, 0]
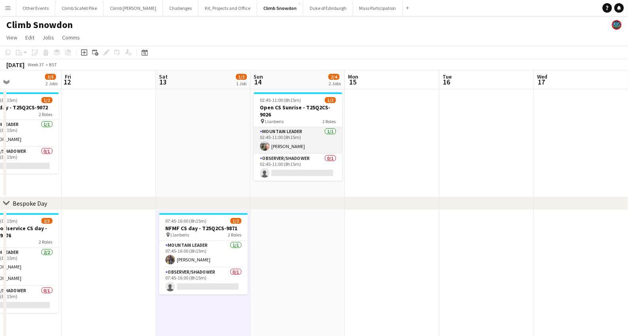
drag, startPoint x: 264, startPoint y: 147, endPoint x: 271, endPoint y: 146, distance: 7.1
click at [264, 147] on app-user-avatar at bounding box center [264, 145] width 9 height 9
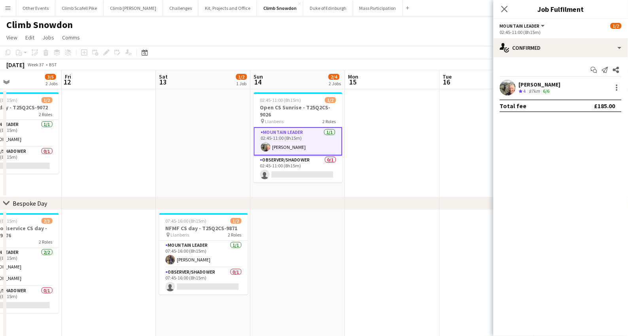
click at [510, 89] on app-user-avatar at bounding box center [507, 88] width 16 height 16
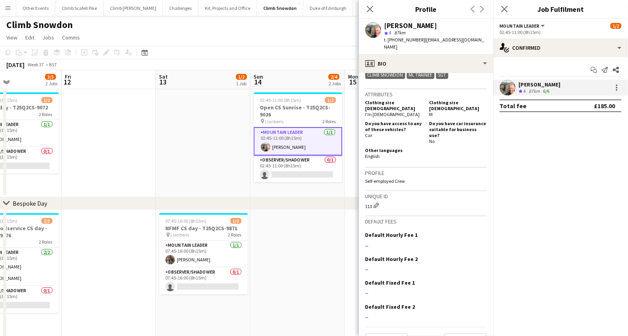
scroll to position [399, 0]
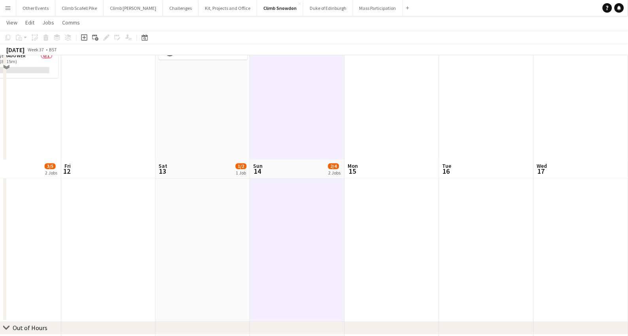
scroll to position [418, 0]
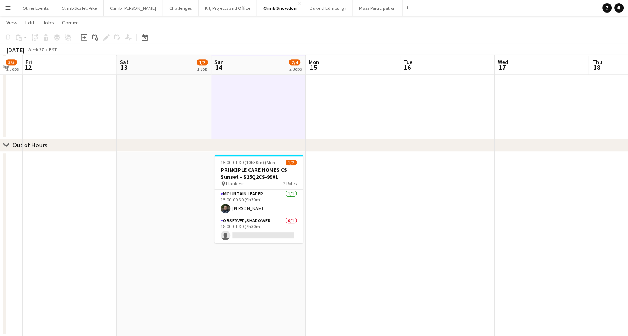
drag, startPoint x: 404, startPoint y: 241, endPoint x: 329, endPoint y: 192, distance: 89.4
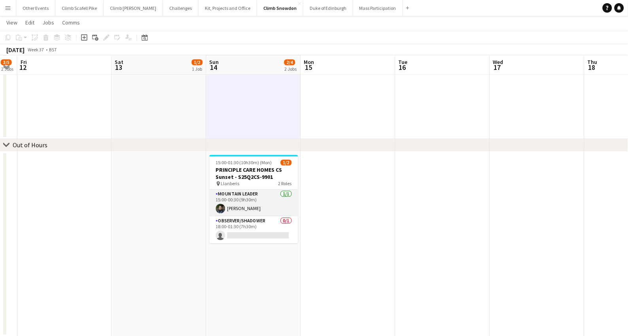
drag, startPoint x: 235, startPoint y: 207, endPoint x: 261, endPoint y: 201, distance: 27.2
click at [235, 207] on app-card-role "Mountain Leader [DATE] 15:00-00:30 (9h30m) [PERSON_NAME]" at bounding box center [253, 203] width 89 height 27
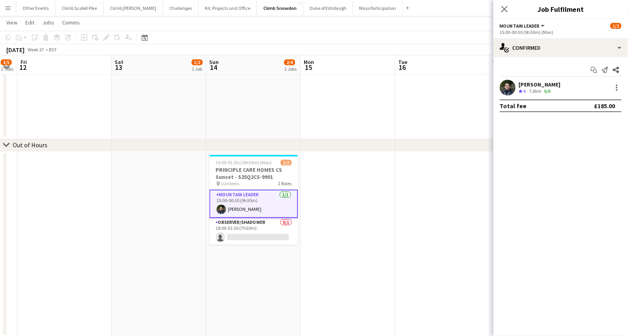
click at [503, 87] on app-user-avatar at bounding box center [507, 88] width 16 height 16
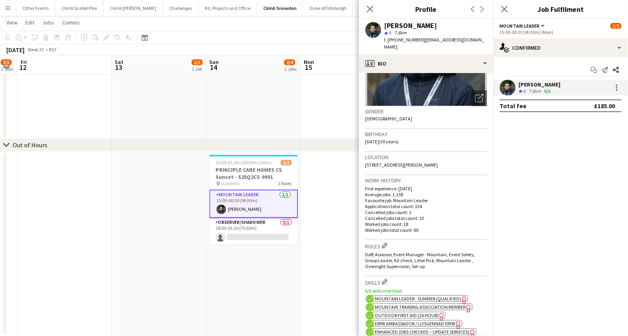
scroll to position [277, 0]
